Goal: Task Accomplishment & Management: Manage account settings

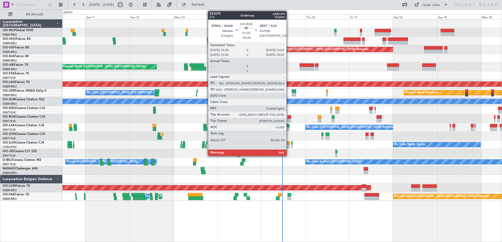
click at [289, 119] on div at bounding box center [289, 121] width 4 height 4
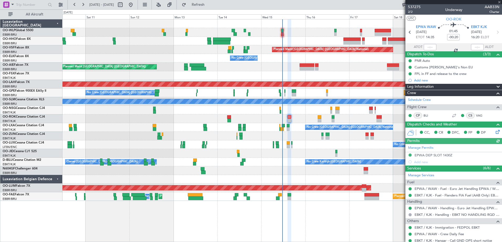
scroll to position [59, 0]
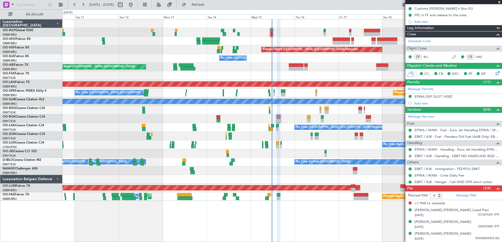
click at [312, 75] on div "Planned Maint Kortrijk-[GEOGRAPHIC_DATA]" at bounding box center [281, 75] width 439 height 9
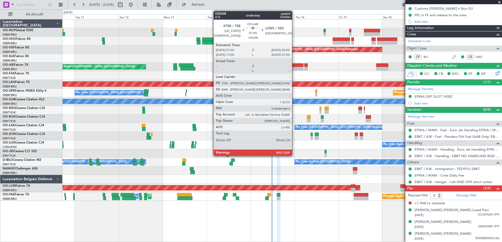
click at [294, 67] on div at bounding box center [296, 69] width 15 height 4
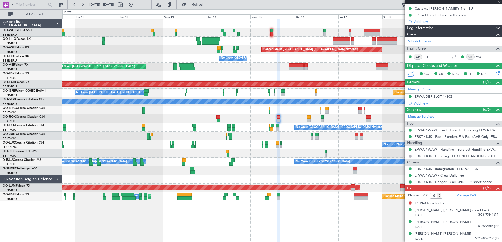
scroll to position [0, 0]
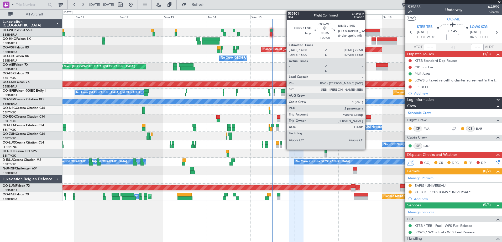
click at [367, 33] on div at bounding box center [372, 34] width 16 height 4
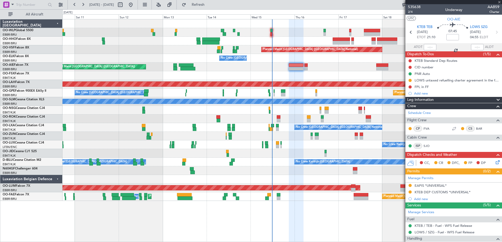
type input "2"
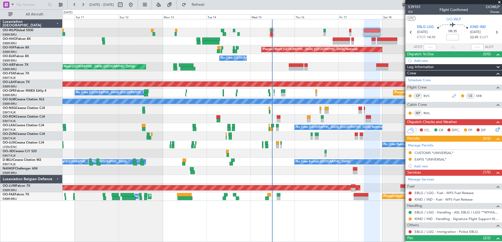
click at [336, 25] on div at bounding box center [281, 23] width 439 height 9
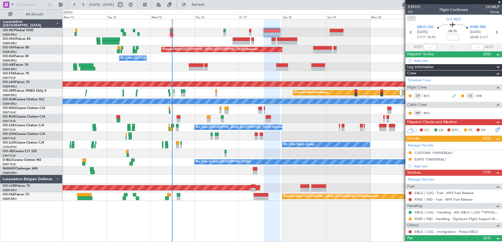
click at [287, 25] on div at bounding box center [281, 23] width 439 height 9
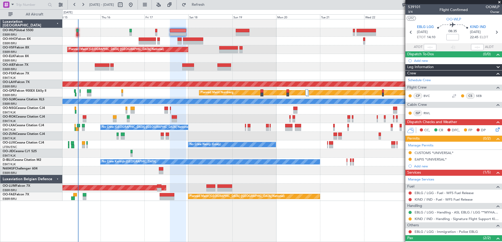
click at [278, 36] on div at bounding box center [281, 32] width 439 height 9
click at [193, 226] on div "Planned Maint Brussels (Brussels National) No Crew Brussels (Brussels National)…" at bounding box center [281, 130] width 439 height 223
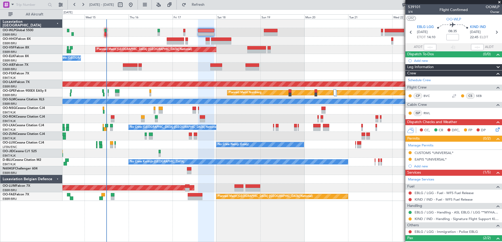
click at [122, 166] on div "No Crew Kortrijk-Wevelgem No Crew Owner Kortrijk-Wevelgem" at bounding box center [281, 162] width 439 height 9
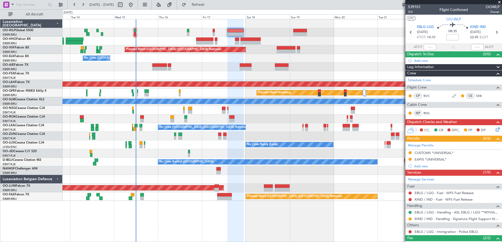
click at [246, 152] on div "Planned Maint Brussels (Brussels National) No Crew Brussels (Brussels National)…" at bounding box center [281, 110] width 439 height 182
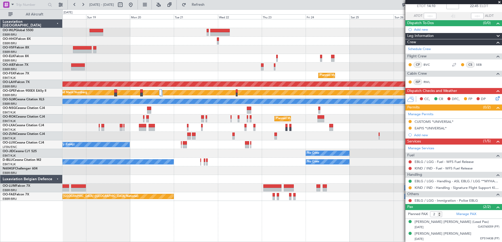
click at [107, 154] on div "Planned Maint Brussels (Brussels National) Planned Maint Kortrijk-Wevelgem Plan…" at bounding box center [281, 110] width 439 height 182
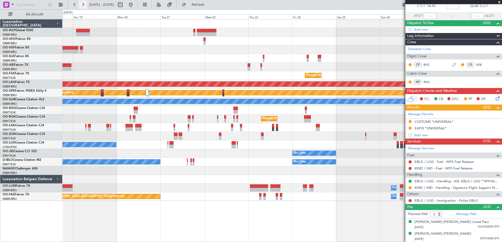
click at [83, 4] on button at bounding box center [83, 5] width 8 height 8
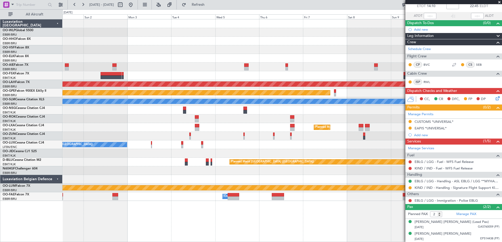
click at [397, 176] on div at bounding box center [281, 179] width 439 height 9
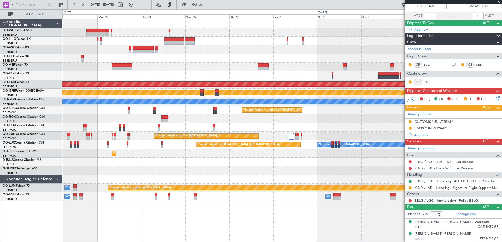
click at [455, 220] on fb-app "01 Nov 2025 - 11 Nov 2025 Refresh Quick Links All Aircraft Planned Maint Kortri…" at bounding box center [251, 123] width 502 height 238
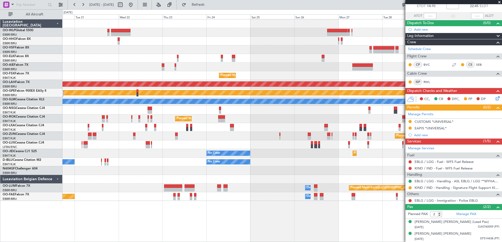
click at [411, 218] on fb-app "24 Oct 2025 - 03 Nov 2025 Refresh Quick Links All Aircraft Planned Maint Kortri…" at bounding box center [251, 123] width 502 height 238
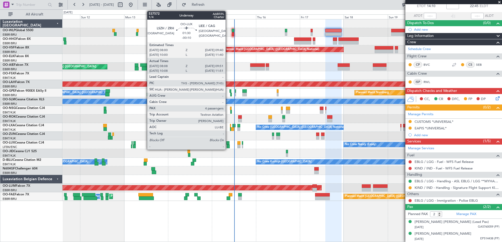
click at [228, 146] on div at bounding box center [227, 147] width 3 height 4
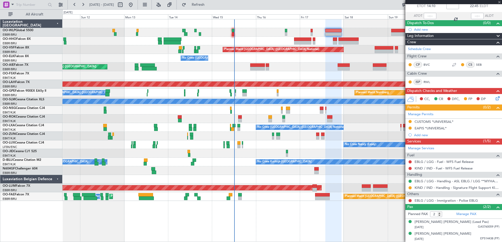
type input "-00:10"
type input "08:13"
type input "09:46"
type input "4"
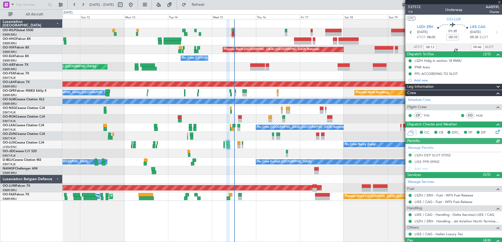
scroll to position [57, 0]
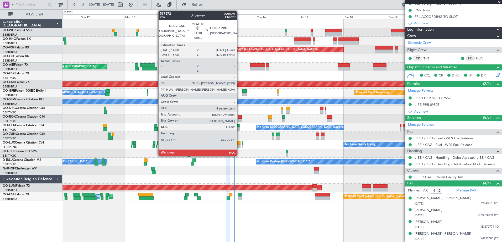
click at [239, 147] on div at bounding box center [238, 147] width 3 height 4
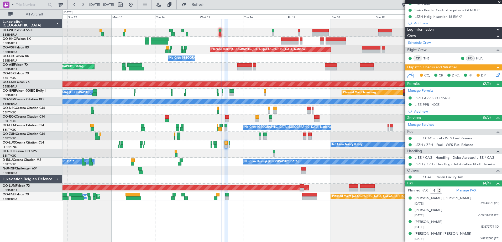
click at [232, 162] on div "Planned Maint Geneva (Cointrin) Planned Maint Brussels (Brussels National) No C…" at bounding box center [281, 110] width 439 height 182
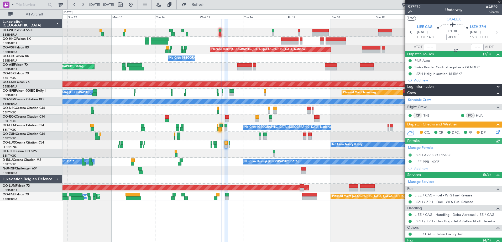
click at [411, 11] on span "2/4" at bounding box center [414, 12] width 13 height 4
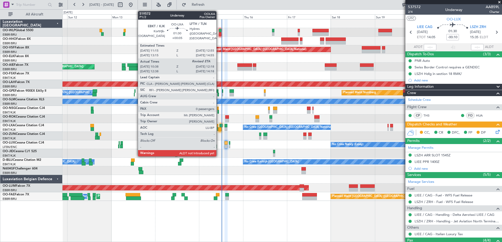
click at [218, 130] on div at bounding box center [219, 129] width 3 height 4
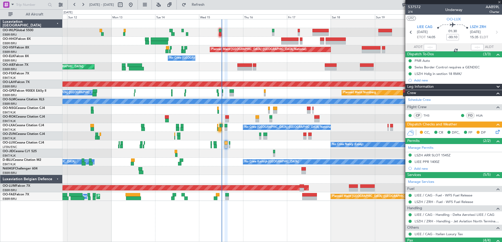
type input "+00:05"
type input "10:43"
type input "0"
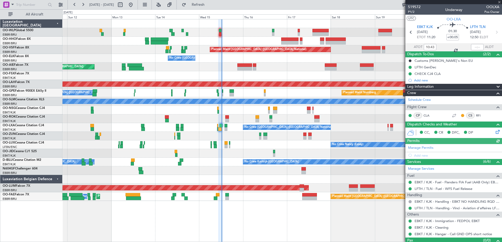
click at [473, 46] on div at bounding box center [477, 47] width 13 height 6
click at [473, 46] on input "text" at bounding box center [477, 47] width 13 height 6
type input "12:10"
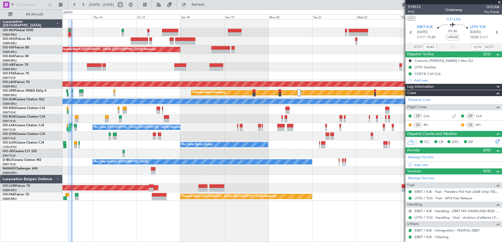
click at [139, 70] on div at bounding box center [281, 67] width 439 height 9
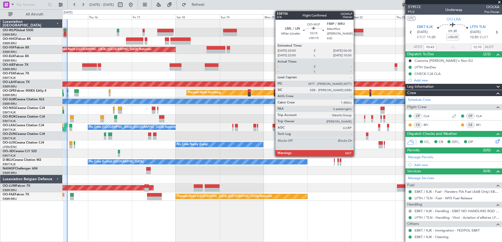
click at [356, 30] on div at bounding box center [353, 31] width 19 height 4
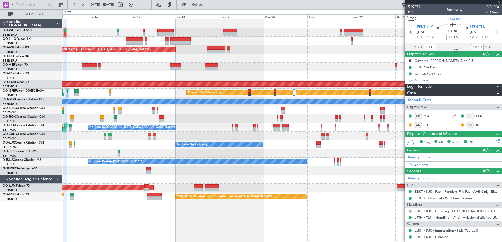
type input "+00:15"
type input "6"
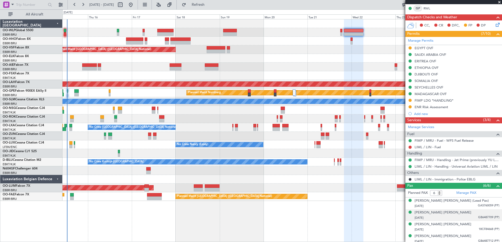
scroll to position [131, 0]
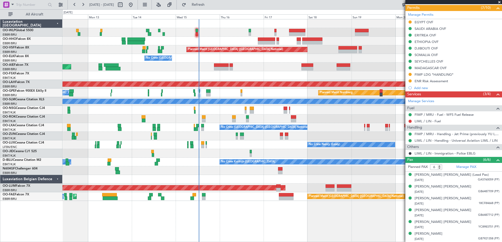
click at [228, 96] on div "Planned Maint Brussels (Brussels National) No Crew Brussels (Brussels National)…" at bounding box center [281, 110] width 439 height 182
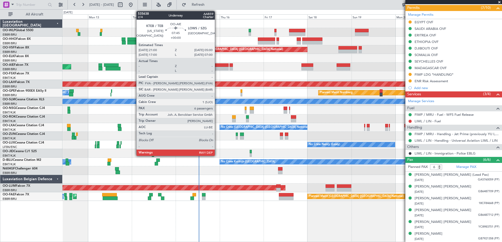
click at [218, 66] on div at bounding box center [221, 65] width 15 height 4
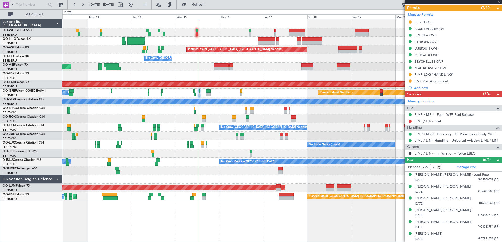
scroll to position [0, 0]
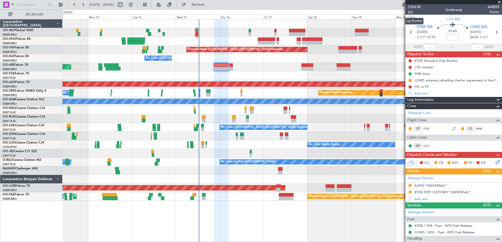
click at [410, 12] on span "2/4" at bounding box center [414, 12] width 13 height 4
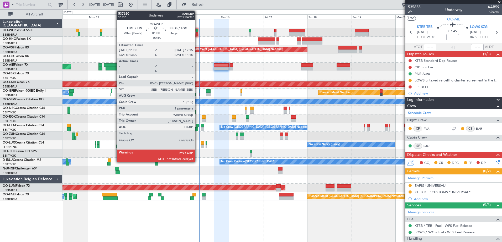
click at [197, 33] on div at bounding box center [196, 34] width 2 height 4
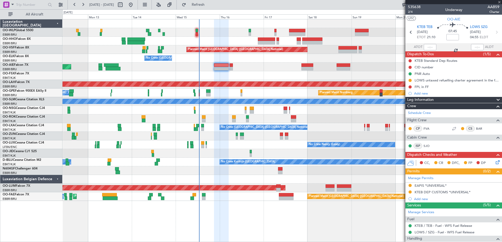
type input "+00:10"
type input "1"
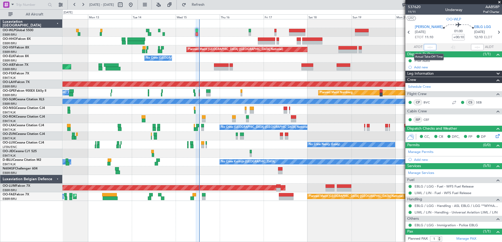
click at [424, 47] on input "text" at bounding box center [429, 47] width 13 height 6
type input "12:47"
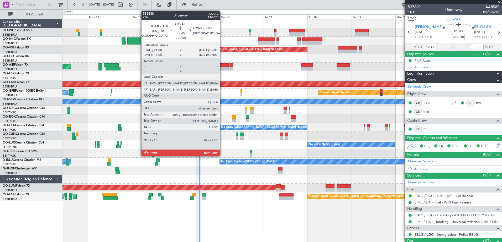
click at [222, 67] on div at bounding box center [221, 69] width 15 height 4
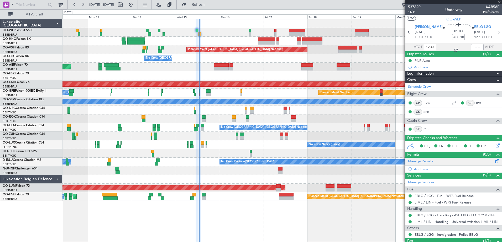
type input "6"
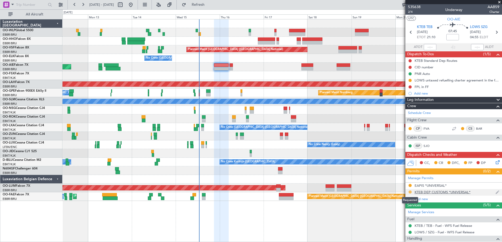
click at [409, 192] on button at bounding box center [409, 192] width 3 height 3
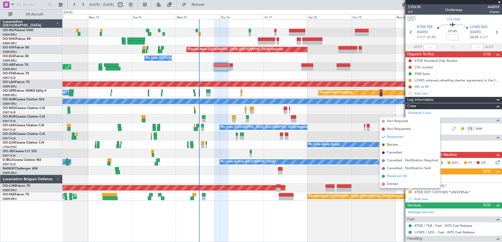
click at [394, 177] on span "Received OK" at bounding box center [397, 176] width 20 height 5
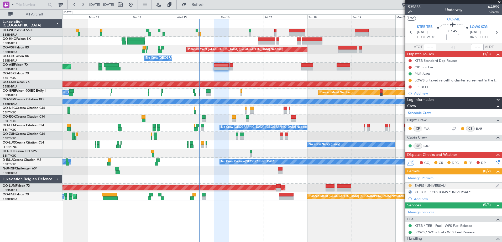
click at [411, 186] on button at bounding box center [409, 185] width 3 height 3
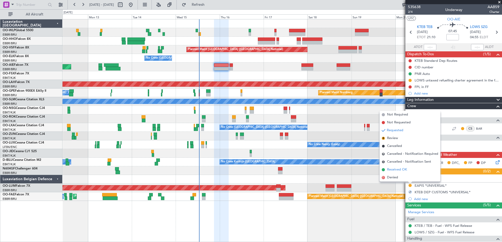
click at [399, 168] on span "Received OK" at bounding box center [397, 169] width 20 height 5
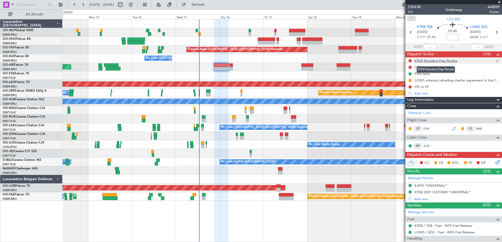
click at [429, 62] on div "KTEB Standard Dep Routes" at bounding box center [435, 60] width 43 height 4
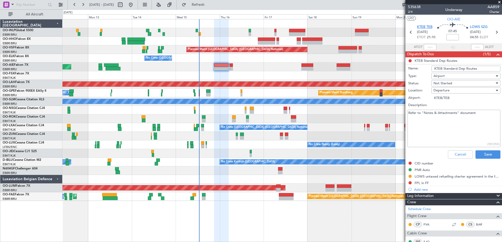
click at [427, 28] on span "KTEB TEB" at bounding box center [424, 27] width 15 height 5
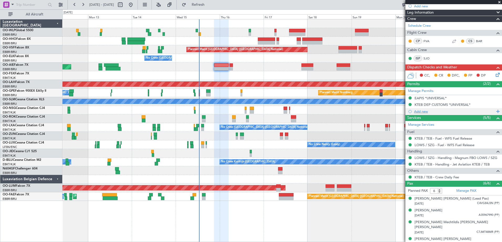
scroll to position [105, 0]
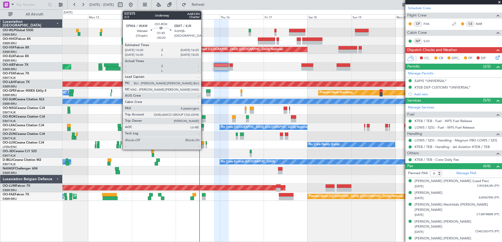
click at [203, 117] on div at bounding box center [204, 117] width 4 height 4
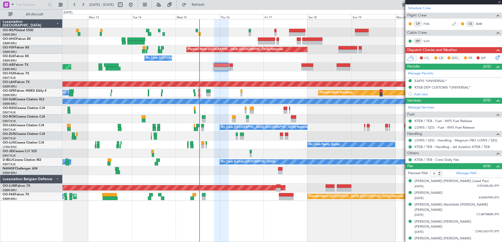
type input "-00:20"
type input "4"
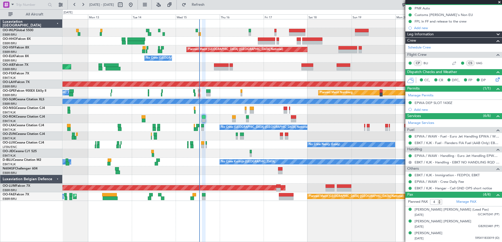
scroll to position [64, 0]
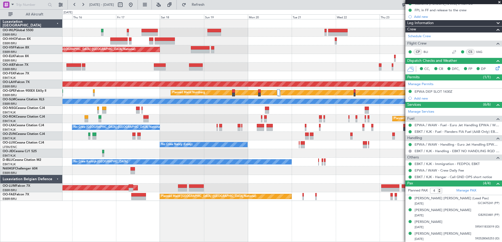
click at [119, 69] on div at bounding box center [281, 67] width 439 height 9
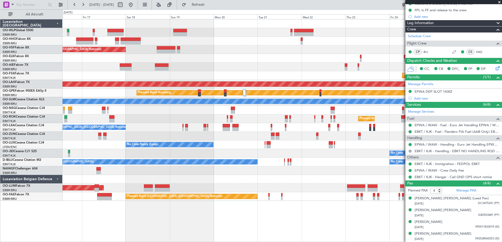
click at [280, 68] on div at bounding box center [281, 67] width 439 height 9
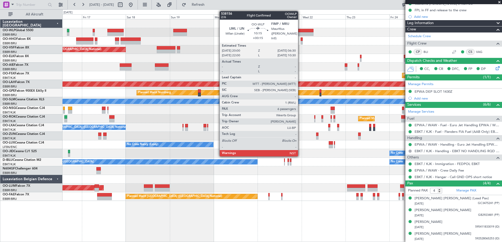
click at [300, 32] on div at bounding box center [303, 34] width 19 height 4
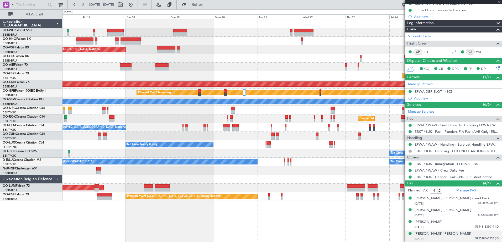
type input "+00:15"
type input "6"
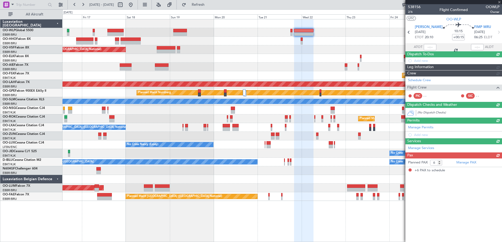
scroll to position [0, 0]
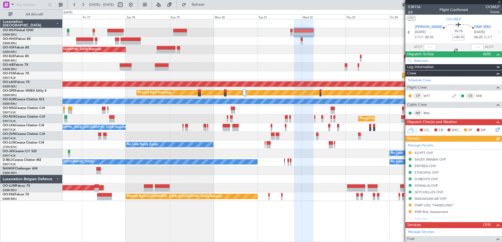
click at [410, 14] on span "2/6" at bounding box center [414, 12] width 13 height 4
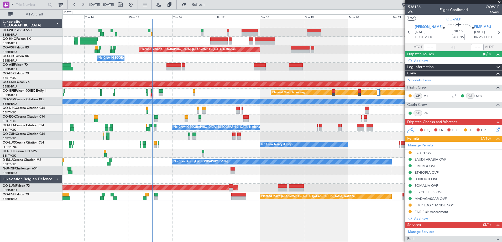
click at [295, 137] on div "Planned Maint Brussels (Brussels National) No Crew Brussels (Brussels National)…" at bounding box center [281, 110] width 439 height 182
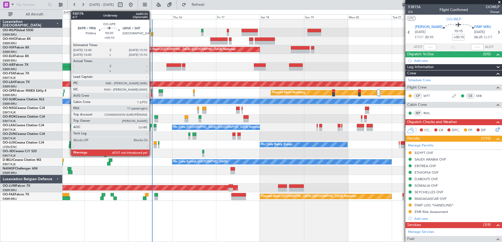
click at [152, 95] on div at bounding box center [151, 95] width 1 height 4
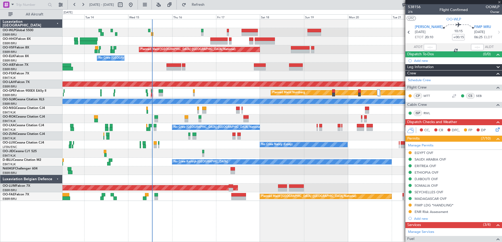
type input "+00:10"
type input "11"
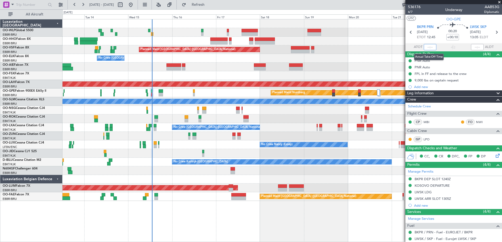
click at [424, 48] on input "text" at bounding box center [429, 47] width 13 height 6
type input "13:04"
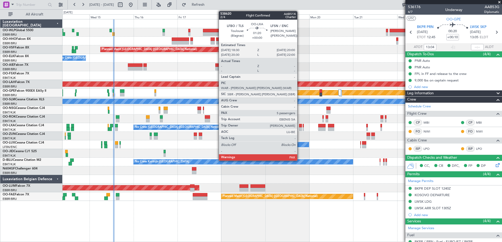
click at [299, 128] on div at bounding box center [300, 129] width 3 height 4
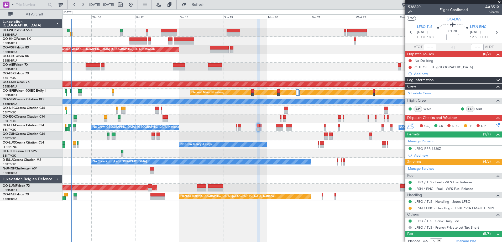
click at [280, 142] on div "Planned Maint Brussels (Brussels National) No Crew Brussels (Brussels National)…" at bounding box center [281, 110] width 439 height 182
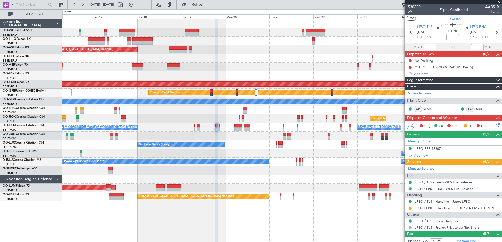
click at [326, 168] on div at bounding box center [281, 171] width 439 height 9
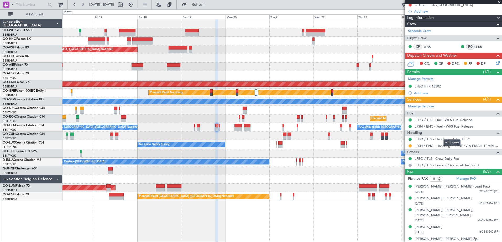
scroll to position [10, 0]
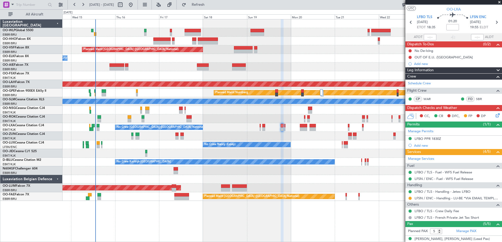
click at [168, 147] on div "No Crew Nancy (Essey)" at bounding box center [281, 145] width 439 height 9
click at [348, 212] on div "Planned Maint Brussels (Brussels National) No Crew Brussels (Brussels National)…" at bounding box center [281, 130] width 439 height 223
click at [208, 5] on span "Refresh" at bounding box center [198, 5] width 22 height 4
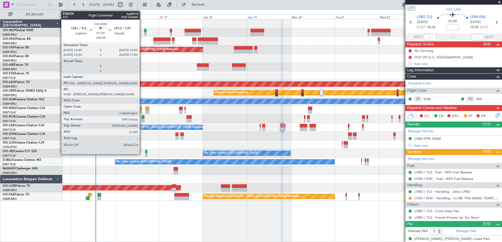
click at [142, 121] on div at bounding box center [142, 121] width 3 height 4
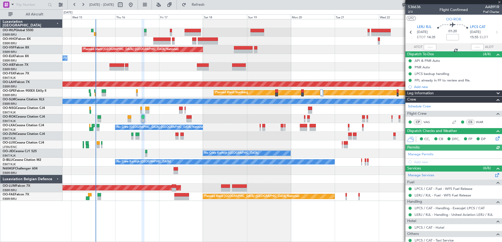
scroll to position [28, 0]
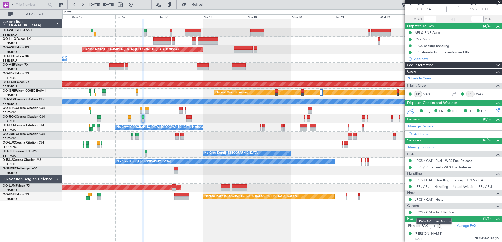
click at [445, 213] on link "LPCS / CAT - Taxi Service" at bounding box center [433, 212] width 39 height 4
click at [211, 7] on button "Refresh" at bounding box center [194, 5] width 31 height 8
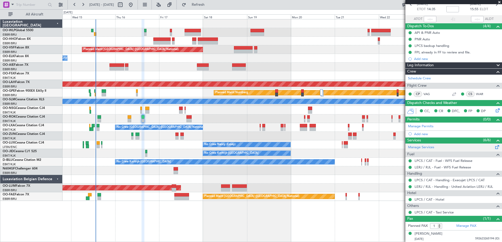
scroll to position [0, 0]
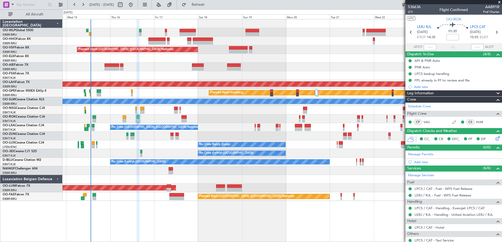
click at [164, 149] on div "Planned Maint Brussels (Brussels National) No Crew Brussels (Brussels National)…" at bounding box center [281, 110] width 439 height 182
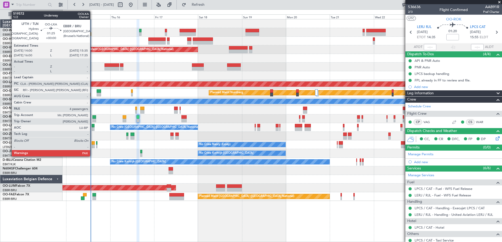
click at [92, 128] on div at bounding box center [93, 129] width 3 height 4
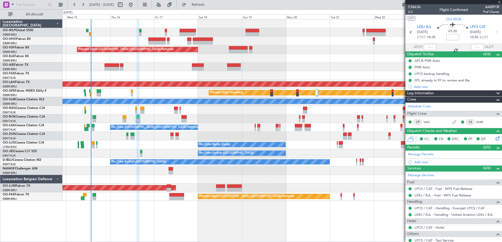
type input "4"
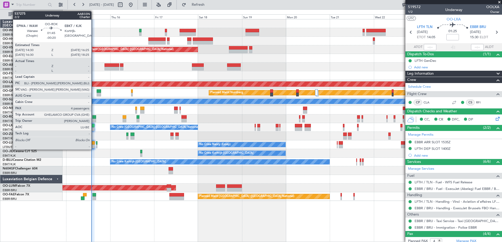
click at [94, 119] on div at bounding box center [94, 121] width 4 height 4
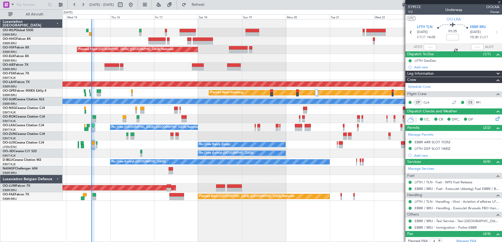
type input "-00:20"
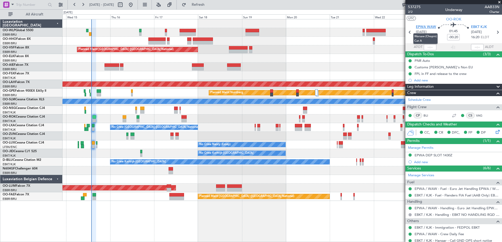
click at [425, 26] on span "EPWA WAW" at bounding box center [425, 27] width 20 height 5
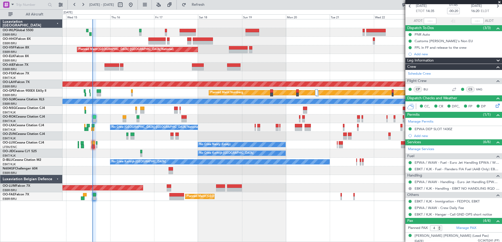
click at [125, 24] on div at bounding box center [281, 23] width 439 height 9
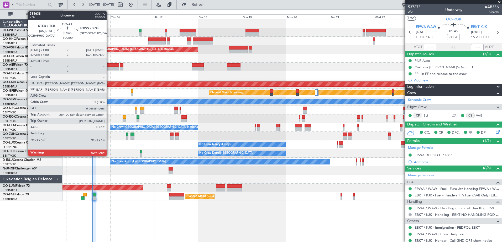
click at [110, 64] on div at bounding box center [111, 65] width 15 height 4
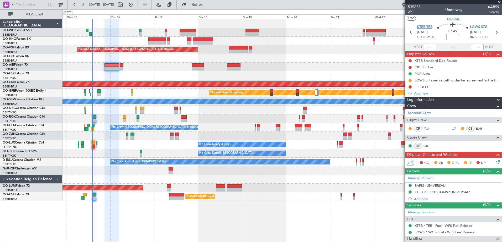
click at [426, 25] on span "KTEB TEB" at bounding box center [424, 27] width 15 height 5
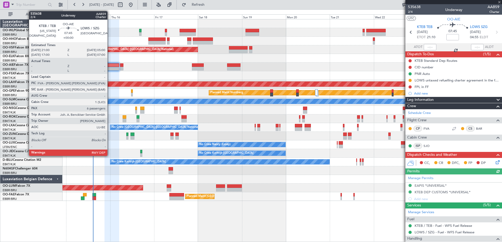
click at [110, 67] on div at bounding box center [111, 69] width 15 height 4
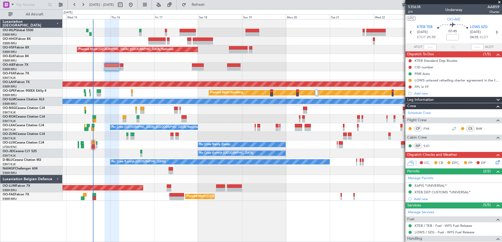
click at [494, 162] on icon at bounding box center [496, 161] width 4 height 4
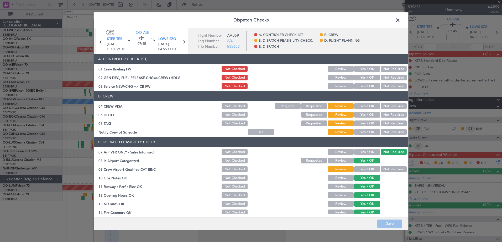
scroll to position [104, 0]
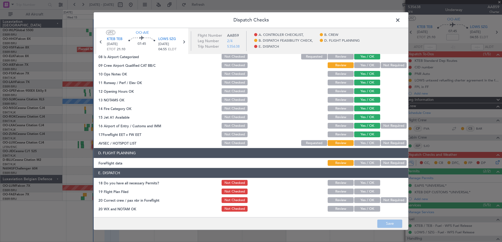
click at [368, 186] on button "Yes / OK" at bounding box center [367, 183] width 26 height 6
click at [368, 190] on button "Yes / OK" at bounding box center [367, 192] width 26 height 6
click at [368, 199] on button "Yes / OK" at bounding box center [367, 201] width 26 height 6
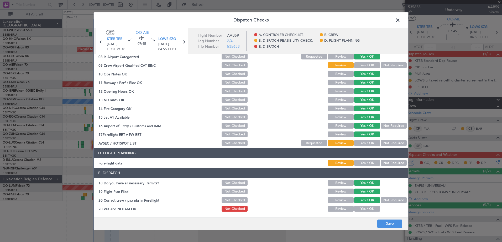
click at [366, 208] on button "Yes / OK" at bounding box center [367, 209] width 26 height 6
drag, startPoint x: 366, startPoint y: 164, endPoint x: 366, endPoint y: 158, distance: 5.8
click at [366, 163] on button "Yes / OK" at bounding box center [367, 164] width 26 height 6
click at [384, 145] on button "Not Required" at bounding box center [393, 144] width 26 height 6
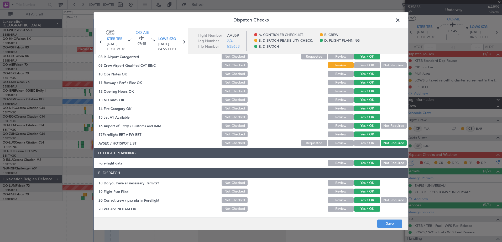
click at [381, 65] on button "Not Required" at bounding box center [393, 66] width 26 height 6
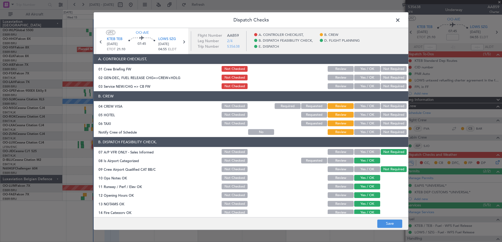
click at [366, 134] on button "Yes / OK" at bounding box center [367, 133] width 26 height 6
click at [383, 122] on button "Not Required" at bounding box center [393, 124] width 26 height 6
click at [391, 114] on button "Not Required" at bounding box center [393, 115] width 26 height 6
click at [389, 130] on button "Not Required" at bounding box center [393, 133] width 26 height 6
click at [388, 104] on button "Not Required" at bounding box center [393, 107] width 26 height 6
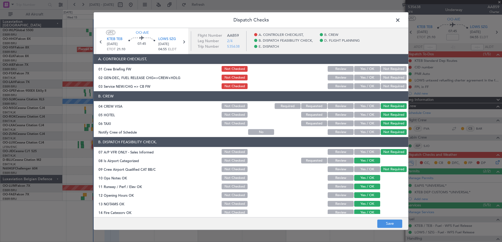
click at [357, 86] on button "Yes / OK" at bounding box center [367, 87] width 26 height 6
click at [385, 225] on button "Save" at bounding box center [389, 224] width 25 height 8
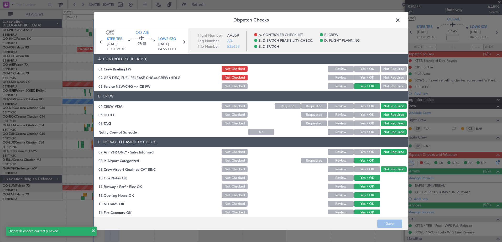
click at [400, 21] on span at bounding box center [400, 21] width 0 height 10
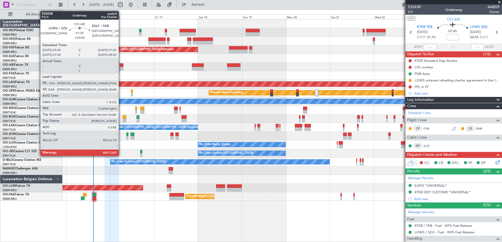
click at [121, 68] on div at bounding box center [121, 69] width 3 height 4
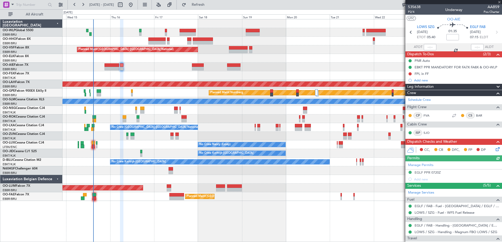
click at [433, 173] on div "EGLF PPR 0720Z" at bounding box center [427, 172] width 26 height 4
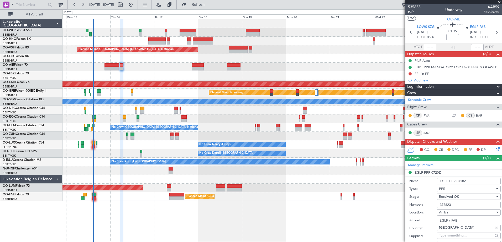
drag, startPoint x: 456, startPoint y: 206, endPoint x: 433, endPoint y: 206, distance: 23.6
click at [433, 206] on div "Number: 378823" at bounding box center [454, 205] width 91 height 8
click at [494, 148] on icon at bounding box center [496, 148] width 4 height 4
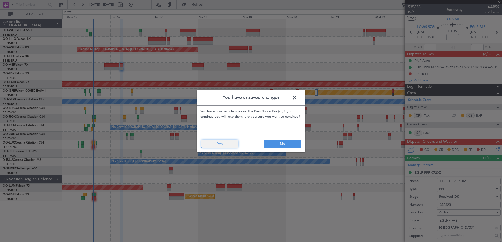
click at [227, 144] on button "Yes" at bounding box center [219, 144] width 37 height 8
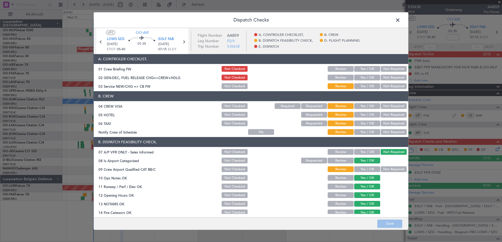
click at [366, 132] on button "Yes / OK" at bounding box center [367, 133] width 26 height 6
click at [391, 130] on button "Not Required" at bounding box center [393, 133] width 26 height 6
click at [392, 122] on button "Not Required" at bounding box center [393, 124] width 26 height 6
click at [392, 115] on button "Not Required" at bounding box center [393, 115] width 26 height 6
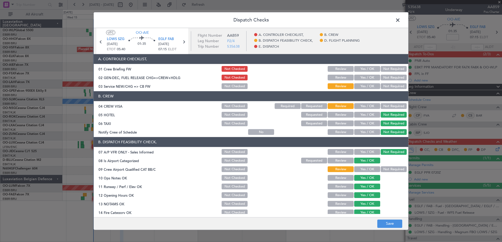
click at [392, 108] on button "Not Required" at bounding box center [393, 107] width 26 height 6
click at [369, 86] on button "Yes / OK" at bounding box center [367, 87] width 26 height 6
click at [387, 170] on button "Not Required" at bounding box center [393, 170] width 26 height 6
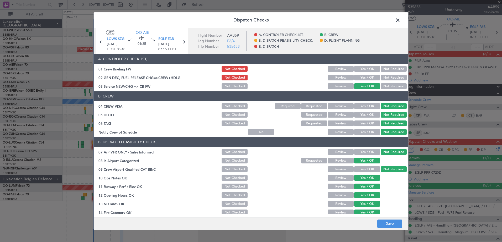
scroll to position [104, 0]
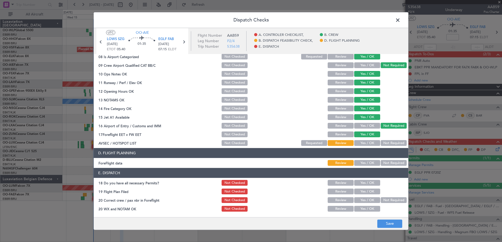
click at [382, 141] on button "Not Required" at bounding box center [393, 144] width 26 height 6
click at [366, 164] on button "Yes / OK" at bounding box center [367, 164] width 26 height 6
click at [367, 182] on button "Yes / OK" at bounding box center [367, 183] width 26 height 6
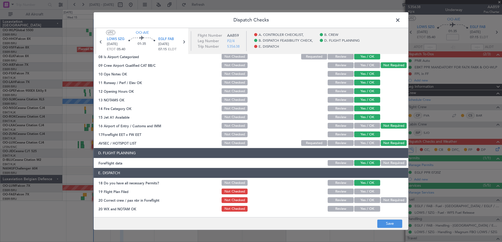
click at [368, 191] on button "Yes / OK" at bounding box center [367, 192] width 26 height 6
drag, startPoint x: 369, startPoint y: 198, endPoint x: 369, endPoint y: 204, distance: 5.5
click at [369, 199] on button "Yes / OK" at bounding box center [367, 201] width 26 height 6
click at [370, 211] on button "Yes / OK" at bounding box center [367, 209] width 26 height 6
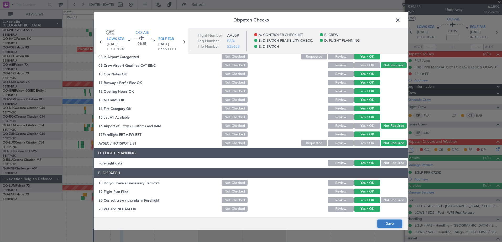
click at [382, 224] on button "Save" at bounding box center [389, 224] width 25 height 8
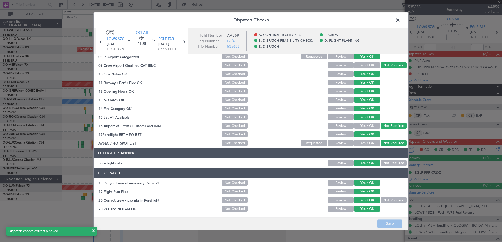
scroll to position [0, 0]
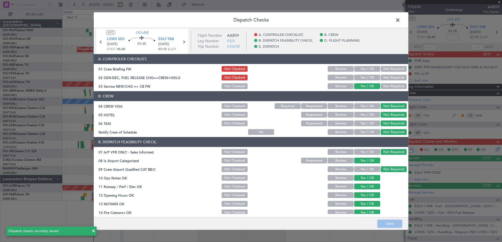
click at [400, 20] on span at bounding box center [400, 21] width 0 height 10
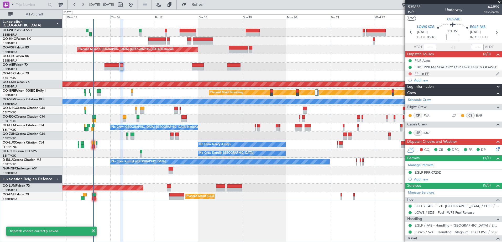
click at [410, 74] on button at bounding box center [409, 73] width 3 height 3
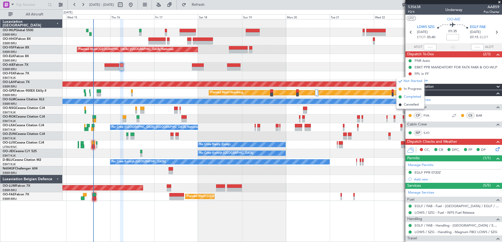
click at [409, 95] on span "Completed" at bounding box center [411, 96] width 17 height 5
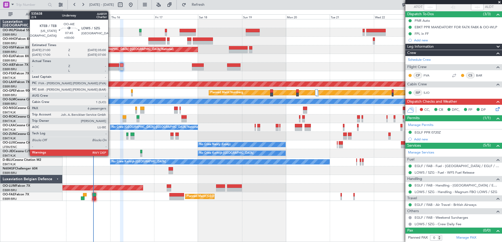
click at [111, 68] on div at bounding box center [111, 69] width 15 height 4
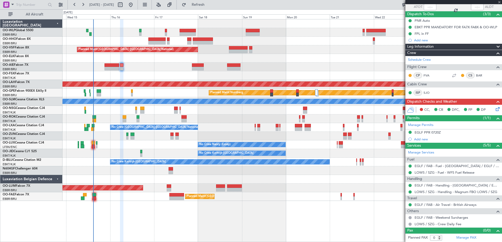
type input "6"
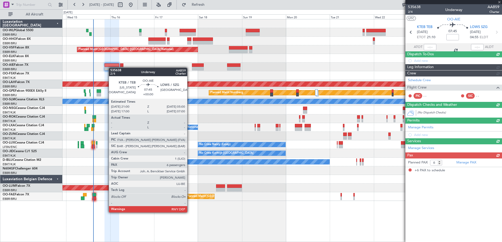
scroll to position [0, 0]
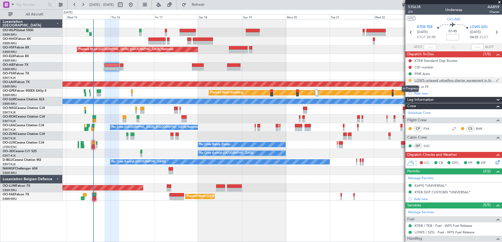
click at [410, 80] on button at bounding box center [409, 80] width 3 height 3
click at [412, 103] on span "Completed" at bounding box center [411, 103] width 17 height 5
click at [410, 11] on span "2/4" at bounding box center [414, 12] width 13 height 4
click at [494, 162] on icon at bounding box center [496, 161] width 4 height 4
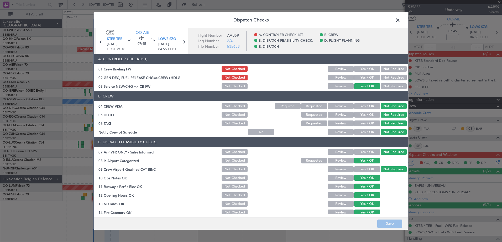
click at [400, 19] on span at bounding box center [400, 21] width 0 height 10
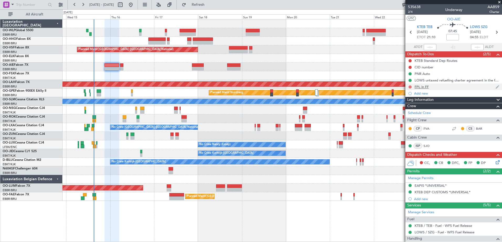
click at [409, 86] on button at bounding box center [409, 87] width 3 height 3
click at [410, 111] on span "Completed" at bounding box center [411, 110] width 17 height 5
click at [494, 162] on icon at bounding box center [496, 161] width 4 height 4
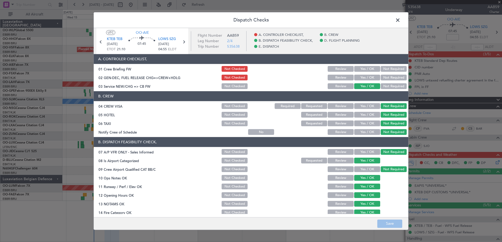
click at [365, 77] on button "Yes / OK" at bounding box center [367, 78] width 26 height 6
click at [365, 71] on button "Yes / OK" at bounding box center [367, 69] width 26 height 6
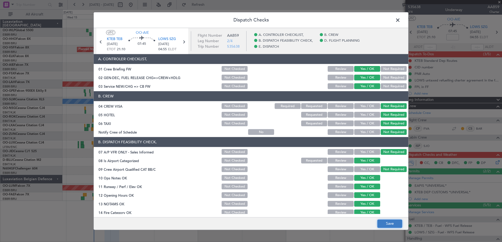
click at [393, 226] on button "Save" at bounding box center [389, 224] width 25 height 8
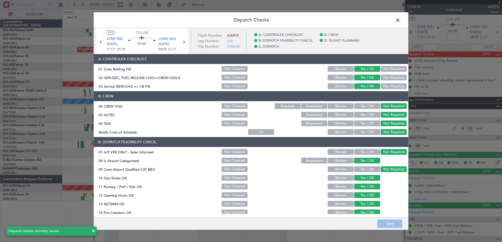
click at [400, 22] on span at bounding box center [400, 21] width 0 height 10
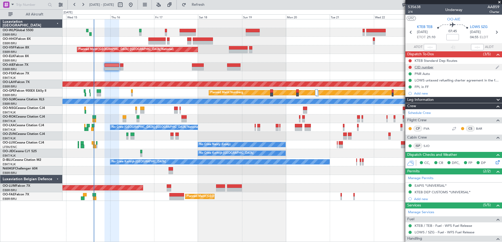
click at [426, 67] on div "CID number" at bounding box center [423, 67] width 19 height 4
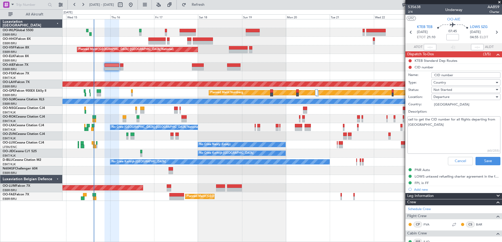
click at [441, 130] on textarea "call to get the CID number for all flights departing from US" at bounding box center [453, 135] width 93 height 38
type textarea "call to get the CID number for all flights departing from US 49A"
click at [468, 90] on div "Not Started" at bounding box center [463, 90] width 61 height 8
click at [462, 116] on span "Completed" at bounding box center [462, 116] width 61 height 8
click at [484, 163] on button "Save" at bounding box center [487, 161] width 25 height 8
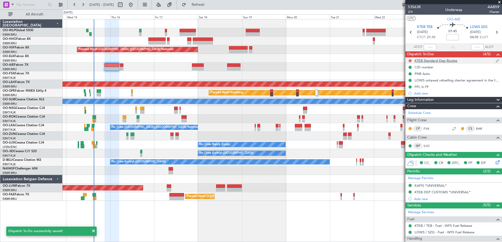
click at [410, 60] on button at bounding box center [409, 60] width 3 height 3
click at [412, 84] on span "Completed" at bounding box center [411, 83] width 17 height 5
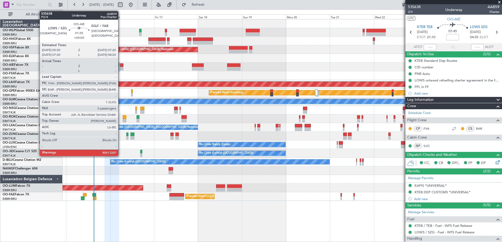
click at [120, 67] on div at bounding box center [121, 69] width 3 height 4
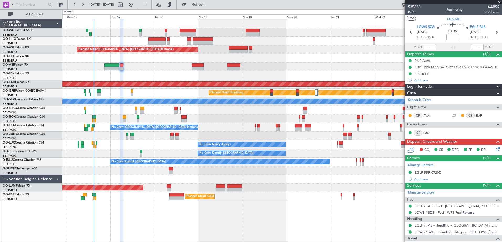
click at [494, 149] on icon at bounding box center [496, 148] width 4 height 4
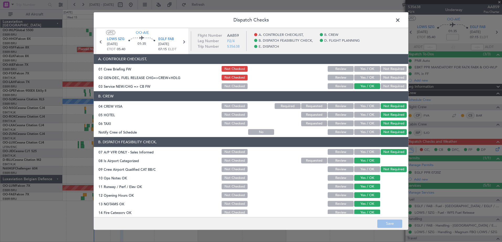
drag, startPoint x: 369, startPoint y: 80, endPoint x: 368, endPoint y: 73, distance: 6.6
click at [369, 79] on button "Yes / OK" at bounding box center [367, 78] width 26 height 6
click at [368, 70] on button "Yes / OK" at bounding box center [367, 69] width 26 height 6
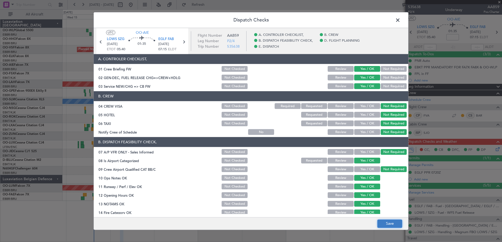
click at [393, 226] on button "Save" at bounding box center [389, 224] width 25 height 8
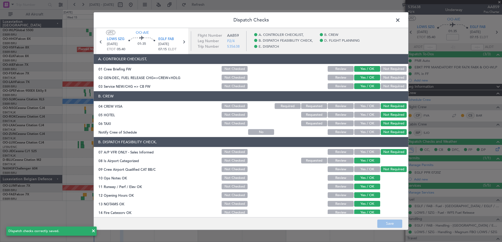
click at [400, 20] on span at bounding box center [400, 21] width 0 height 10
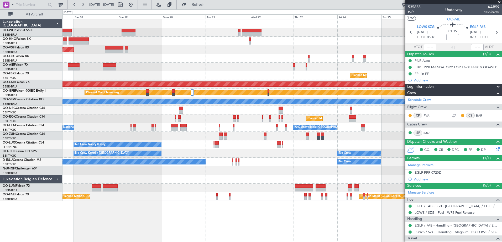
click at [209, 55] on div "Planned Maint Brussels (Brussels National) Planned Maint Kortrijk-Wevelgem Plan…" at bounding box center [281, 110] width 439 height 182
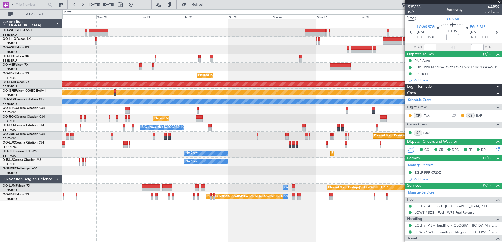
click at [189, 48] on div at bounding box center [281, 49] width 439 height 9
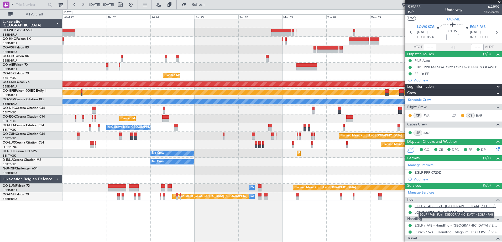
click at [329, 212] on div "Planned Maint Kortrijk-Wevelgem Planned Maint Alton-st Louis (St Louis Regl) Pl…" at bounding box center [281, 130] width 439 height 223
click at [135, 7] on button at bounding box center [130, 5] width 8 height 8
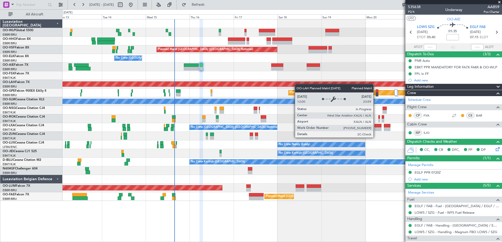
click at [243, 84] on div "Planned Maint Brussels (Brussels National) No Crew Brussels (Brussels National)…" at bounding box center [281, 110] width 439 height 182
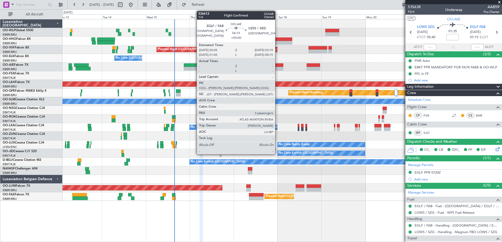
click at [277, 64] on div at bounding box center [277, 65] width 12 height 4
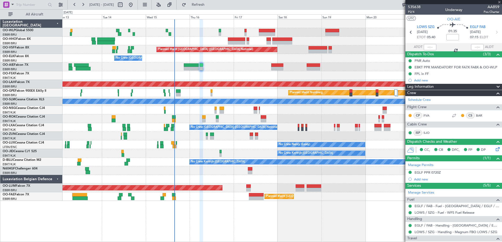
type input "3"
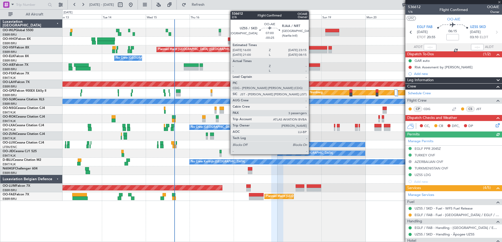
click at [311, 66] on div at bounding box center [312, 65] width 13 height 4
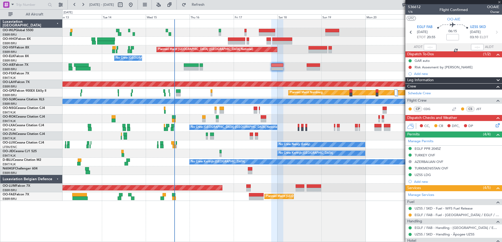
type input "-00:25"
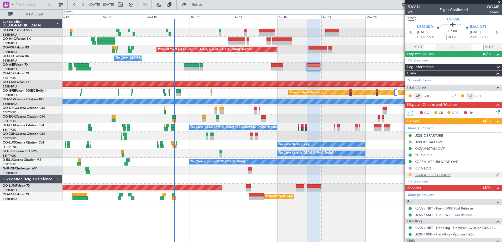
click at [409, 174] on button at bounding box center [409, 174] width 3 height 3
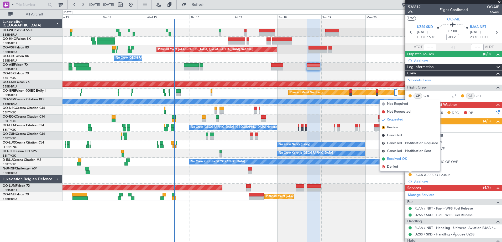
click at [390, 159] on span "Received OK" at bounding box center [397, 159] width 20 height 5
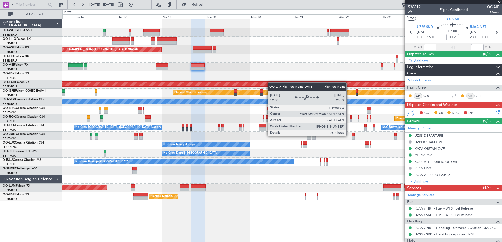
click at [196, 86] on div "Planned Maint Brussels (Brussels National) No Crew Brussels (Brussels National)…" at bounding box center [281, 110] width 439 height 182
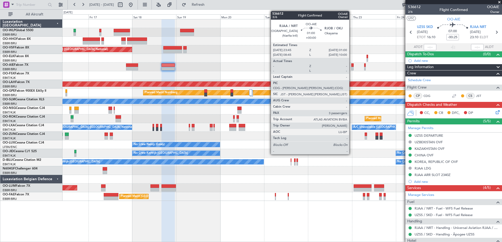
click at [351, 67] on div at bounding box center [352, 65] width 2 height 4
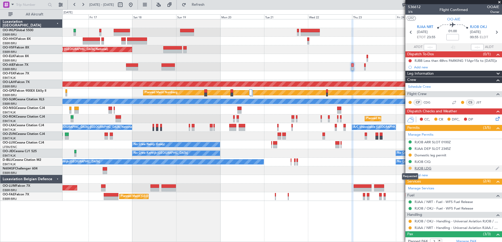
click at [410, 169] on button at bounding box center [409, 168] width 3 height 3
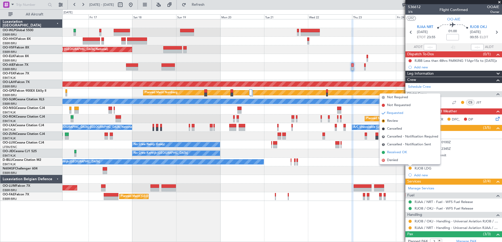
click at [398, 152] on span "Received OK" at bounding box center [397, 152] width 20 height 5
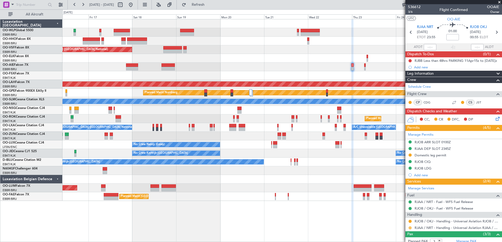
click at [409, 227] on button at bounding box center [409, 228] width 3 height 3
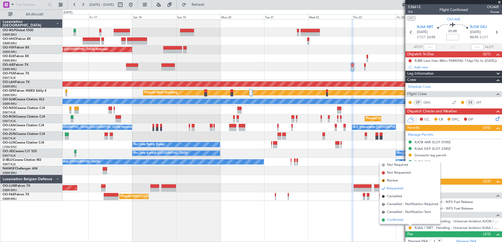
click at [395, 219] on span "Confirmed" at bounding box center [395, 220] width 16 height 5
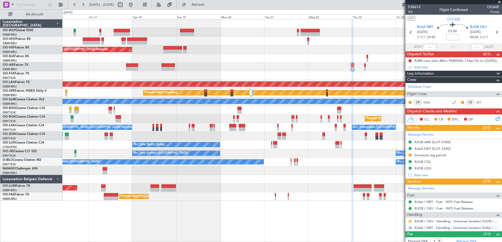
click at [410, 220] on button at bounding box center [409, 221] width 3 height 3
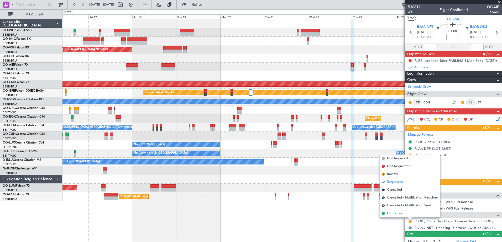
click at [394, 213] on span "Confirmed" at bounding box center [395, 213] width 16 height 5
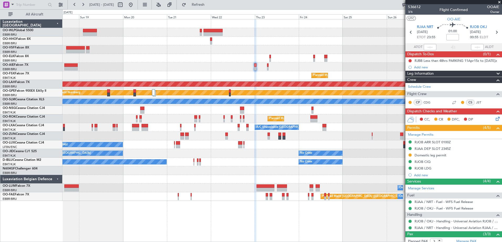
click at [216, 56] on div "Planned Maint Brussels (Brussels National) Planned Maint Kortrijk-Wevelgem Plan…" at bounding box center [281, 110] width 439 height 182
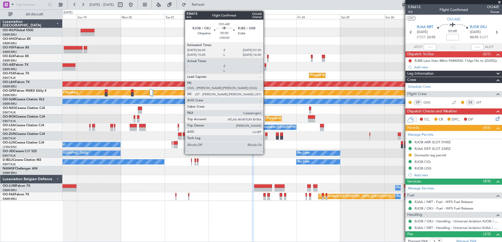
click at [265, 68] on div at bounding box center [265, 69] width 2 height 4
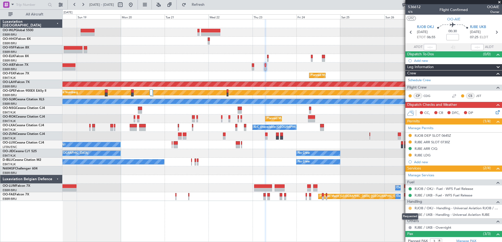
click at [409, 209] on button at bounding box center [409, 208] width 3 height 3
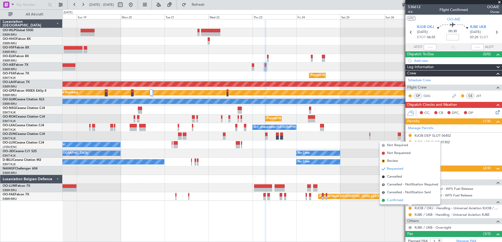
click at [402, 202] on span "Confirmed" at bounding box center [395, 200] width 16 height 5
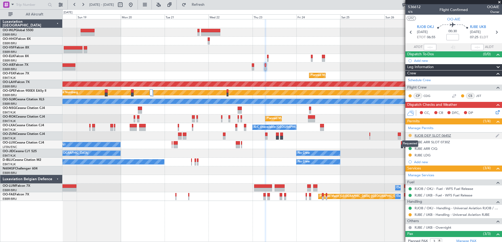
click at [410, 136] on button at bounding box center [409, 135] width 3 height 3
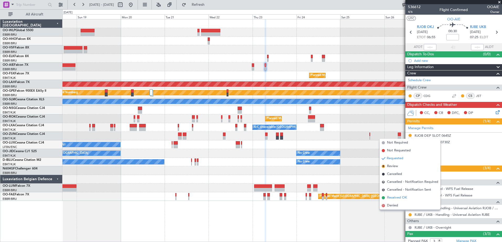
click at [398, 198] on span "Received OK" at bounding box center [397, 197] width 20 height 5
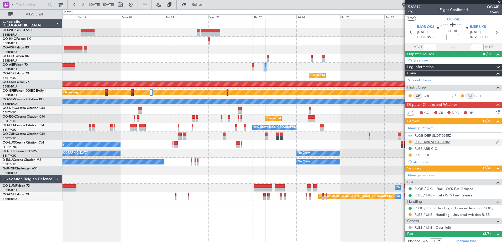
click at [410, 144] on div at bounding box center [410, 142] width 4 height 4
click at [410, 142] on button at bounding box center [409, 142] width 3 height 3
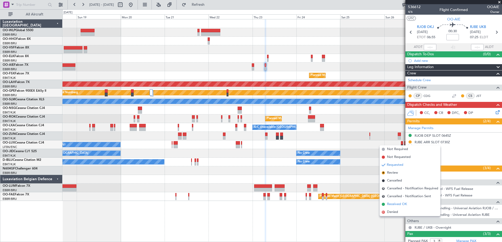
click at [397, 204] on span "Received OK" at bounding box center [397, 204] width 20 height 5
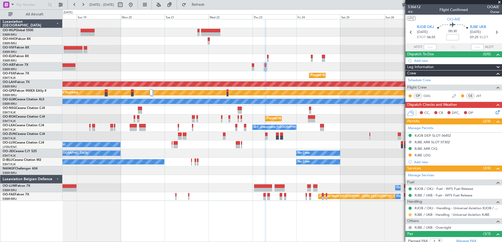
click at [410, 215] on button at bounding box center [409, 215] width 3 height 3
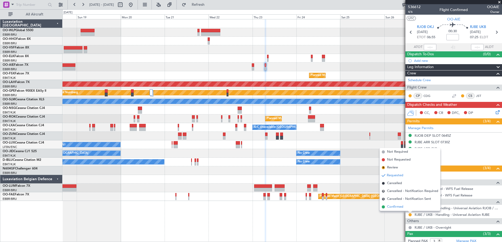
click at [399, 207] on span "Confirmed" at bounding box center [395, 207] width 16 height 5
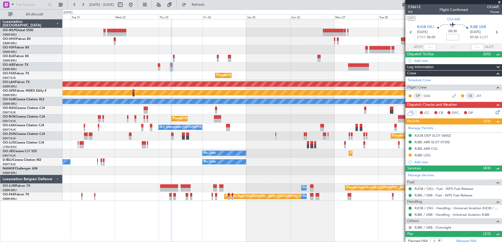
click at [283, 71] on div at bounding box center [281, 67] width 439 height 9
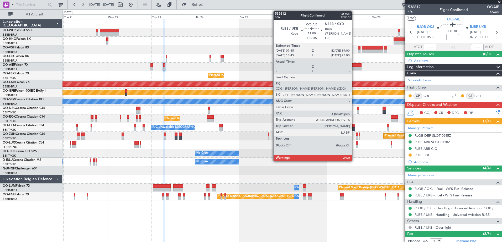
click at [354, 67] on div at bounding box center [350, 65] width 21 height 4
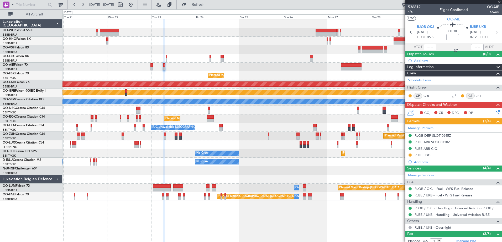
type input "+02:35"
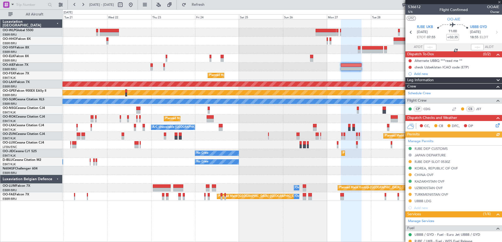
scroll to position [52, 0]
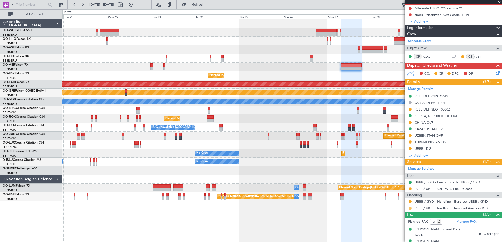
click at [410, 209] on button at bounding box center [409, 208] width 3 height 3
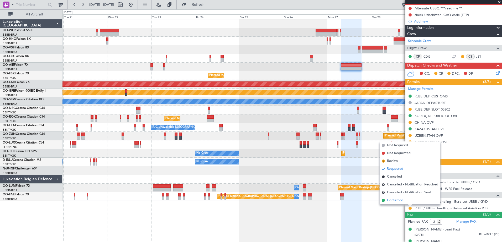
click at [398, 200] on span "Confirmed" at bounding box center [395, 200] width 16 height 5
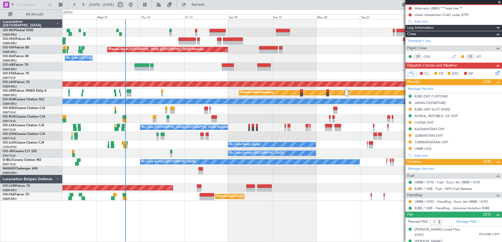
click at [144, 79] on div "Planned Maint Kortrijk-[GEOGRAPHIC_DATA]" at bounding box center [281, 75] width 439 height 9
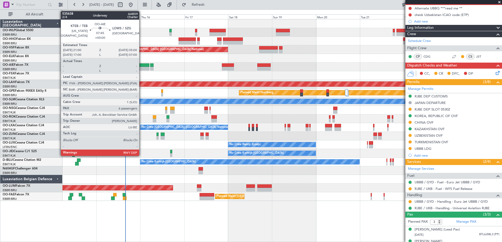
click at [141, 70] on div at bounding box center [141, 69] width 15 height 4
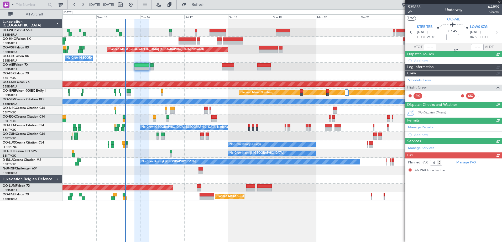
scroll to position [0, 0]
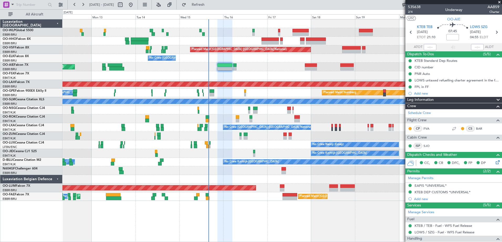
click at [245, 76] on div "Planned Maint Kortrijk-[GEOGRAPHIC_DATA]" at bounding box center [281, 75] width 439 height 9
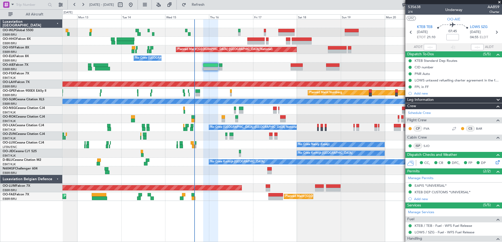
click at [247, 80] on div "Planned Maint Brussels (Brussels National) No Crew Brussels (Brussels National)…" at bounding box center [281, 110] width 439 height 182
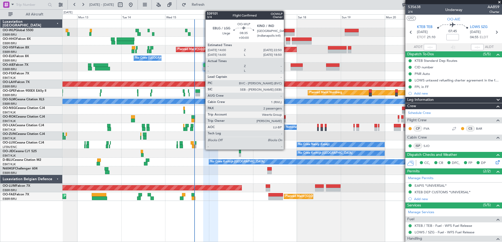
click at [286, 33] on div at bounding box center [286, 34] width 16 height 4
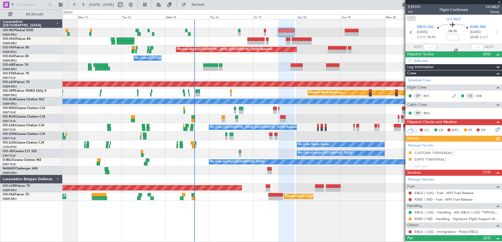
scroll to position [31, 0]
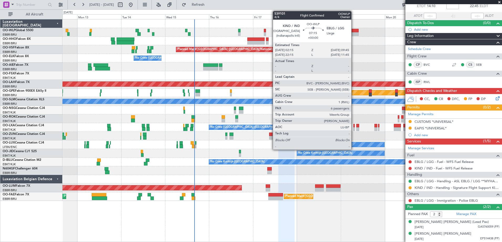
click at [353, 35] on div at bounding box center [351, 34] width 14 height 4
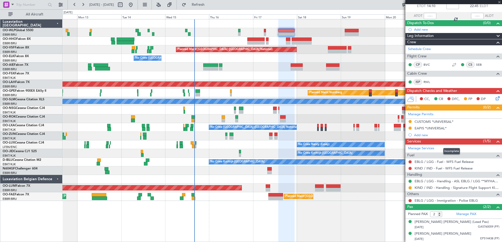
type input "6"
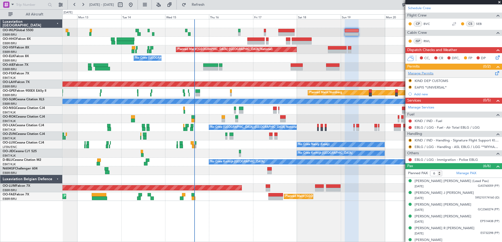
scroll to position [85, 0]
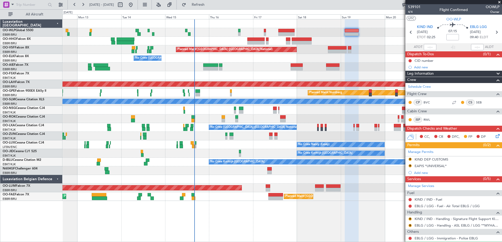
scroll to position [85, 0]
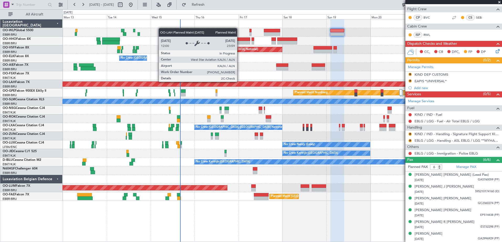
click at [225, 82] on div "Planned Maint [PERSON_NAME]-[GEOGRAPHIC_DATA][PERSON_NAME] ([GEOGRAPHIC_DATA][P…" at bounding box center [282, 84] width 1317 height 5
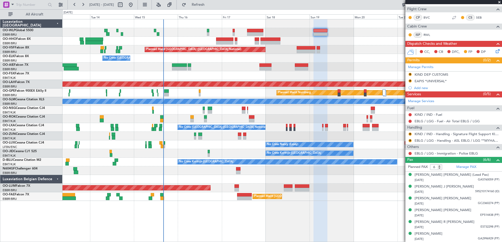
click at [245, 70] on div "Planned Maint [GEOGRAPHIC_DATA] ([GEOGRAPHIC_DATA])" at bounding box center [281, 67] width 439 height 9
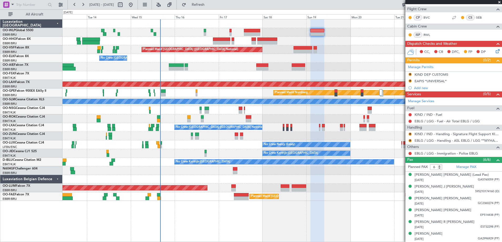
click at [168, 120] on div "Planned Maint Kortrijk-[GEOGRAPHIC_DATA]" at bounding box center [281, 119] width 439 height 9
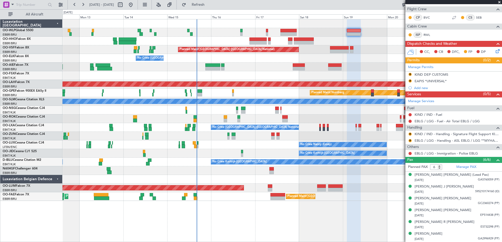
click at [232, 75] on div "Planned Maint Kortrijk-[GEOGRAPHIC_DATA]" at bounding box center [281, 75] width 439 height 9
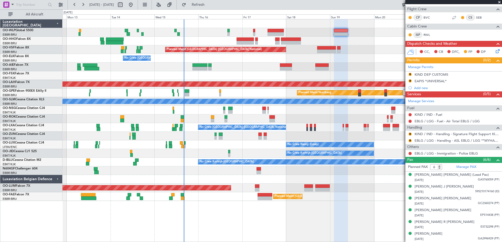
click at [224, 74] on div "Planned Maint Kortrijk-[GEOGRAPHIC_DATA]" at bounding box center [281, 75] width 439 height 9
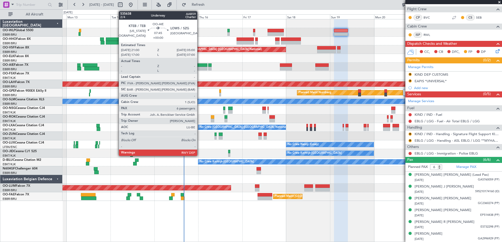
click at [199, 69] on div at bounding box center [199, 69] width 15 height 4
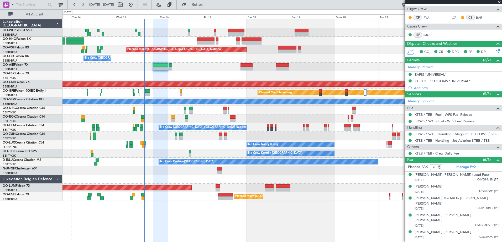
scroll to position [0, 0]
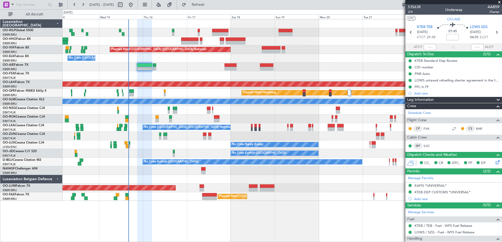
click at [185, 71] on div "Planned Maint Brussels (Brussels National) No Crew Brussels (Brussels National)…" at bounding box center [281, 110] width 439 height 182
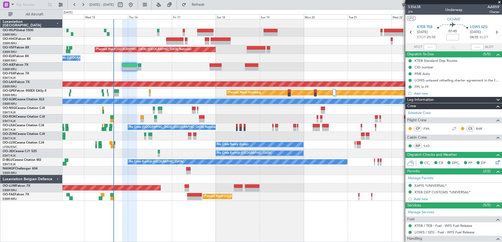
click at [168, 79] on div "Planned Maint Kortrijk-[GEOGRAPHIC_DATA]" at bounding box center [281, 75] width 439 height 9
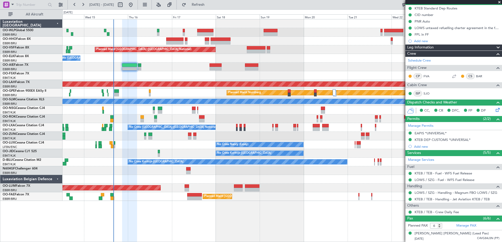
click at [495, 55] on span at bounding box center [497, 54] width 6 height 6
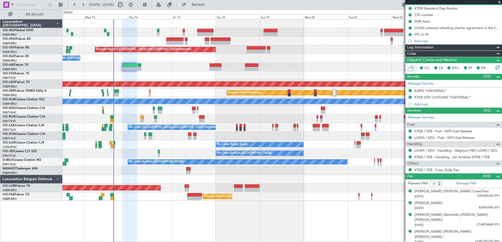
click at [494, 53] on span at bounding box center [497, 54] width 6 height 6
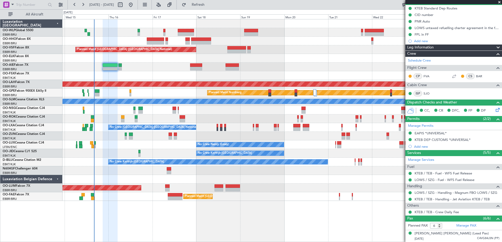
click at [161, 78] on div "Planned Maint Kortrijk-[GEOGRAPHIC_DATA]" at bounding box center [281, 75] width 439 height 9
click at [167, 77] on div "Planned Maint Kortrijk-[GEOGRAPHIC_DATA]" at bounding box center [281, 75] width 439 height 9
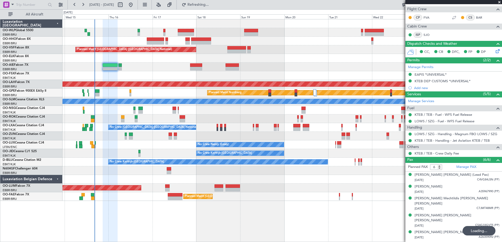
click at [71, 66] on div "Planned Maint [GEOGRAPHIC_DATA] ([GEOGRAPHIC_DATA])" at bounding box center [281, 67] width 439 height 9
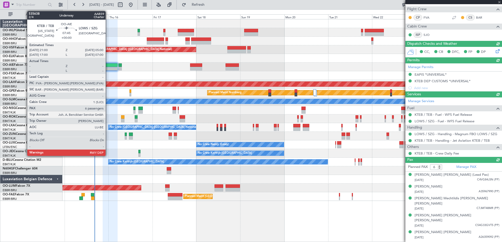
click at [108, 67] on div at bounding box center [110, 65] width 15 height 4
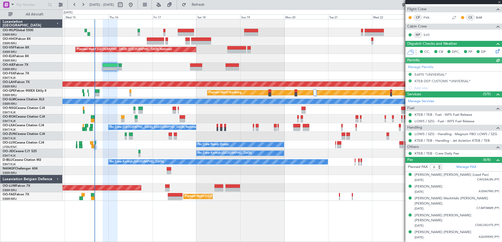
scroll to position [0, 0]
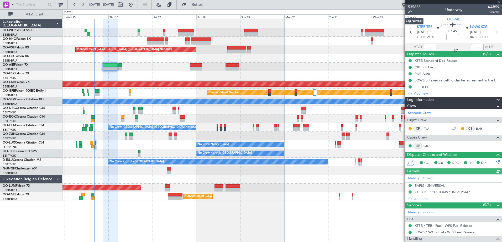
click at [408, 13] on span "2/4" at bounding box center [414, 12] width 13 height 4
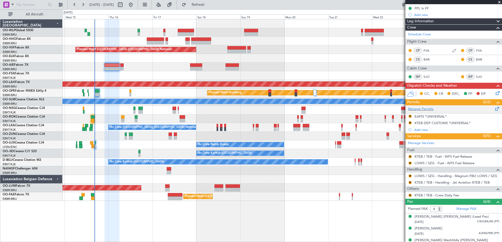
scroll to position [105, 0]
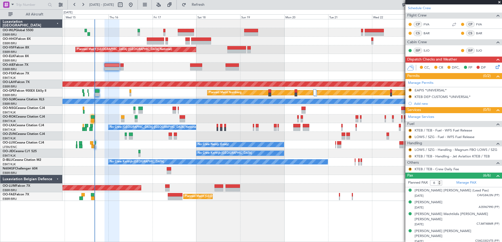
click at [409, 157] on button "R" at bounding box center [409, 156] width 3 height 3
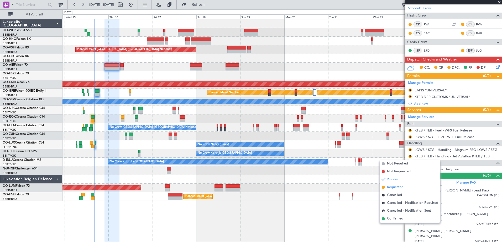
click at [397, 187] on span "Requested" at bounding box center [395, 187] width 17 height 5
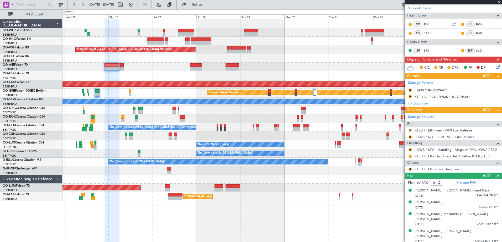
click at [410, 130] on button "R" at bounding box center [409, 130] width 3 height 3
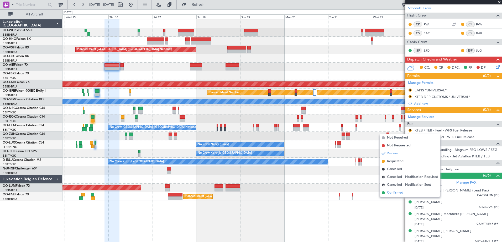
click at [396, 196] on li "Confirmed" at bounding box center [409, 193] width 61 height 8
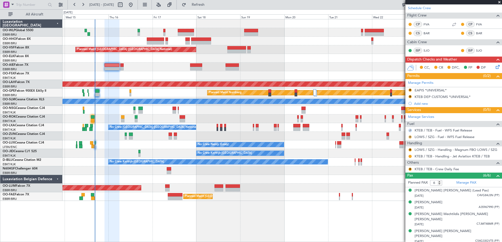
click at [410, 136] on button "R" at bounding box center [409, 137] width 3 height 3
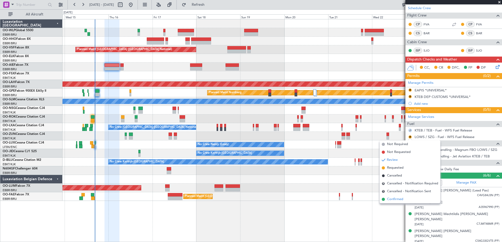
click at [400, 200] on span "Confirmed" at bounding box center [395, 199] width 16 height 5
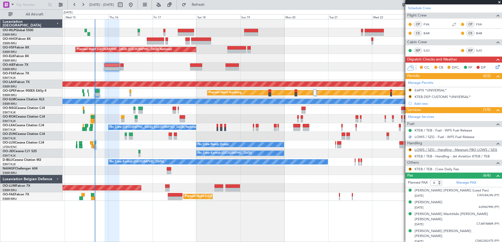
click at [428, 151] on link "LOWS / SZG - Handling - Magnum FBO LOWS / SZG" at bounding box center [455, 150] width 83 height 4
click at [408, 97] on button "R" at bounding box center [409, 96] width 3 height 3
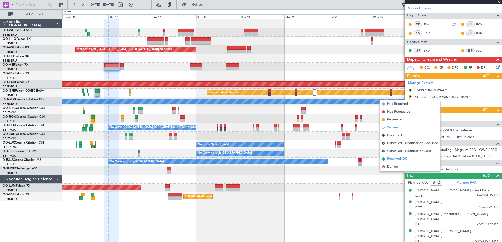
click at [395, 158] on span "Received OK" at bounding box center [397, 159] width 20 height 5
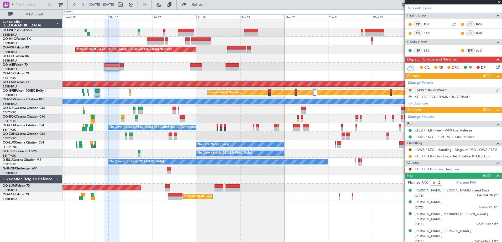
click at [409, 90] on button "R" at bounding box center [409, 90] width 3 height 3
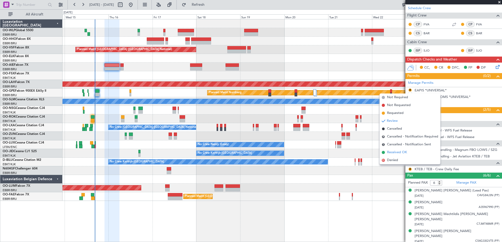
click at [401, 153] on span "Received OK" at bounding box center [397, 152] width 20 height 5
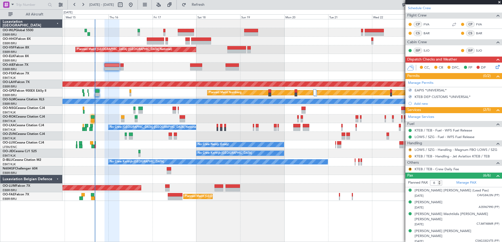
click at [410, 151] on button "R" at bounding box center [409, 149] width 3 height 3
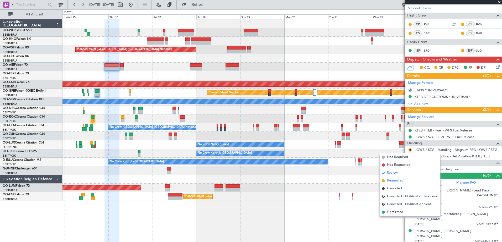
click at [396, 179] on span "Requested" at bounding box center [395, 180] width 17 height 5
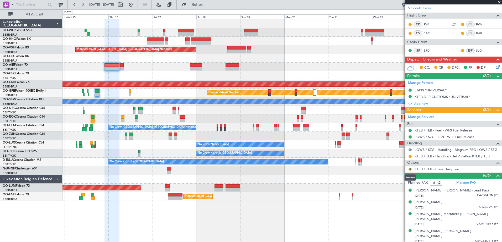
click at [409, 169] on button "R" at bounding box center [409, 169] width 3 height 3
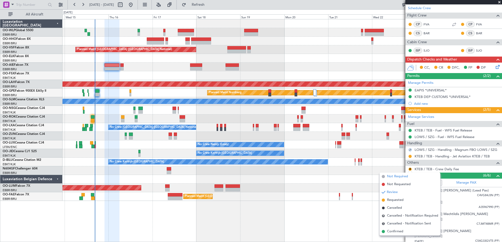
click at [402, 175] on span "Not Required" at bounding box center [397, 176] width 21 height 5
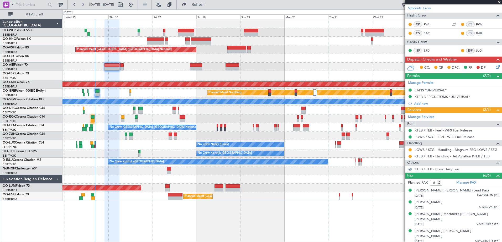
click at [494, 67] on icon at bounding box center [496, 66] width 4 height 4
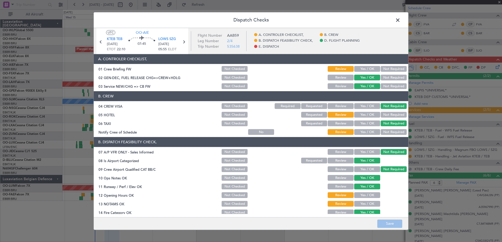
click at [370, 193] on button "Yes / OK" at bounding box center [367, 196] width 26 height 6
click at [369, 204] on button "Yes / OK" at bounding box center [367, 204] width 26 height 6
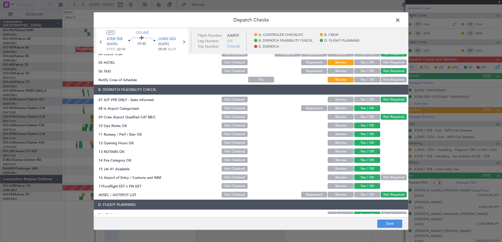
scroll to position [104, 0]
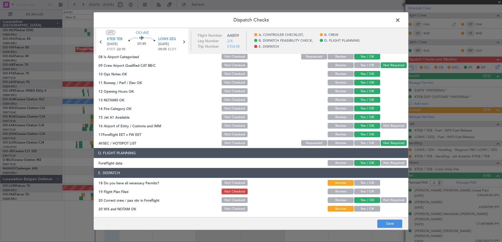
click at [368, 183] on button "Yes / OK" at bounding box center [367, 183] width 26 height 6
click at [368, 193] on button "Yes / OK" at bounding box center [367, 192] width 26 height 6
click at [370, 207] on button "Yes / OK" at bounding box center [367, 209] width 26 height 6
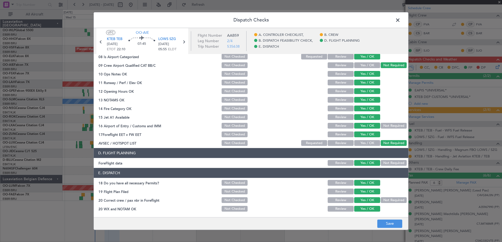
scroll to position [0, 0]
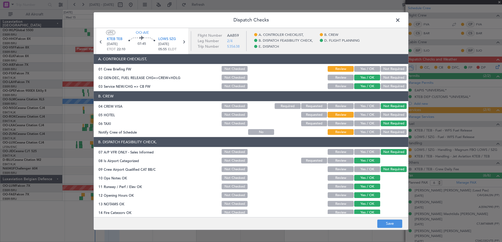
click at [370, 134] on button "Yes / OK" at bounding box center [367, 133] width 26 height 6
click at [392, 115] on button "Not Required" at bounding box center [393, 115] width 26 height 6
click at [368, 68] on button "Yes / OK" at bounding box center [367, 69] width 26 height 6
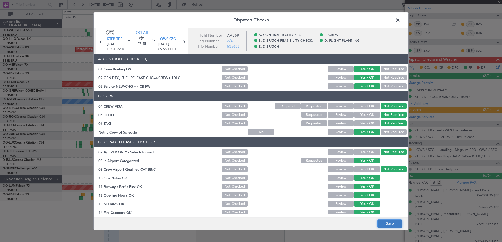
click at [391, 225] on button "Save" at bounding box center [389, 224] width 25 height 8
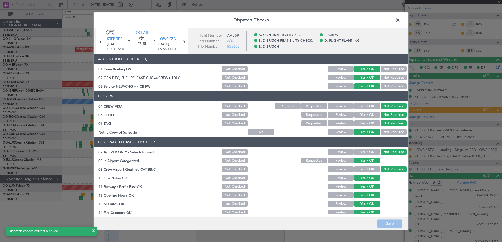
click at [400, 20] on span at bounding box center [400, 21] width 0 height 10
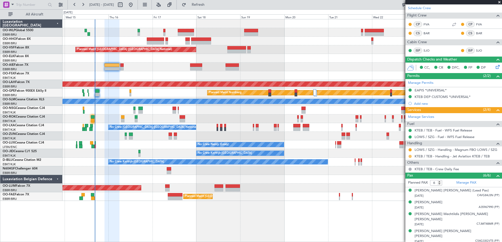
click at [409, 157] on button at bounding box center [409, 156] width 3 height 3
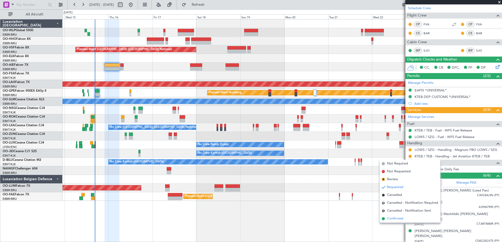
click at [397, 219] on span "Confirmed" at bounding box center [395, 218] width 16 height 5
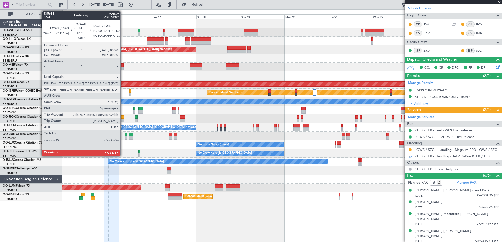
click at [122, 69] on div at bounding box center [121, 69] width 3 height 4
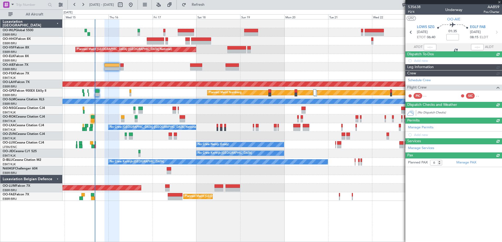
type input "0"
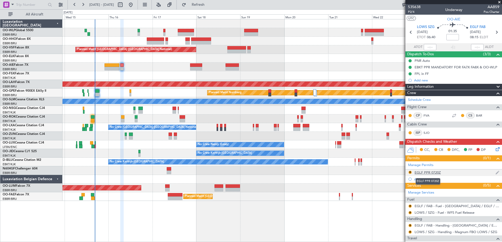
click at [425, 173] on div "EGLF PPR 0720Z" at bounding box center [427, 172] width 26 height 4
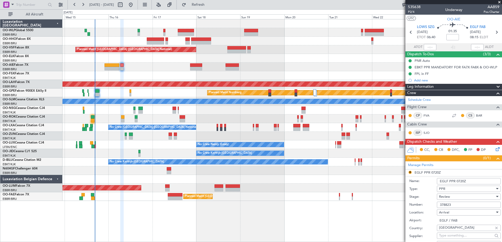
scroll to position [79, 0]
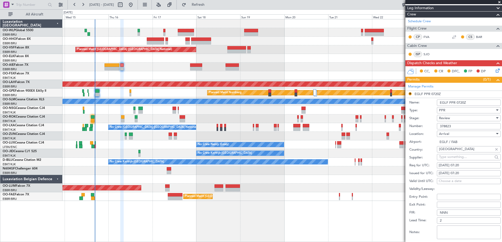
click at [463, 164] on div "16/10/2025 07:20" at bounding box center [468, 165] width 60 height 5
select select "10"
select select "2025"
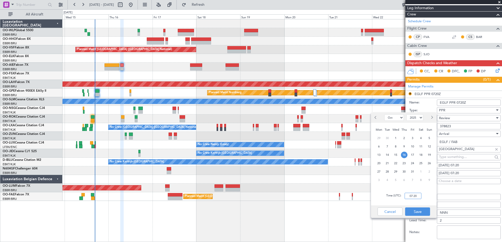
click at [414, 196] on input "07:20" at bounding box center [412, 196] width 17 height 6
type input "08:20"
click at [458, 173] on div "16/10/2025 07:20" at bounding box center [468, 173] width 60 height 5
select select "10"
select select "2025"
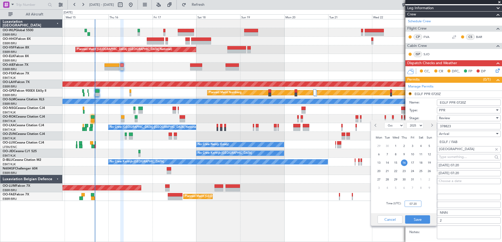
click at [415, 203] on input "07:20" at bounding box center [412, 204] width 17 height 6
type input "08:20"
click at [415, 220] on button "Save" at bounding box center [417, 220] width 25 height 8
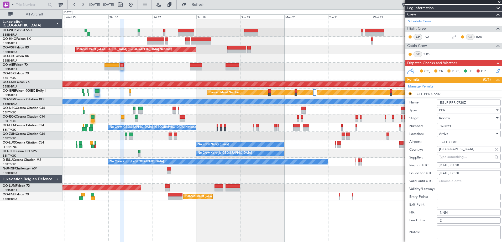
click at [464, 165] on div "16/10/2025 07:20" at bounding box center [468, 165] width 60 height 5
select select "10"
select select "2025"
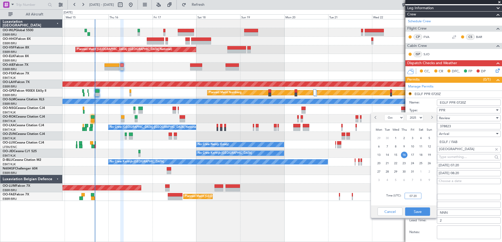
click at [409, 195] on input "07:20" at bounding box center [412, 196] width 17 height 6
type input "08:20"
click at [422, 212] on button "Save" at bounding box center [417, 212] width 25 height 8
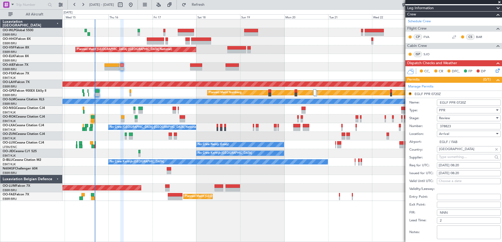
click at [465, 120] on div "Review" at bounding box center [467, 118] width 56 height 8
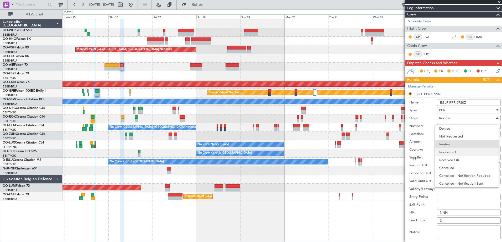
click at [457, 154] on span "Requested" at bounding box center [466, 152] width 55 height 8
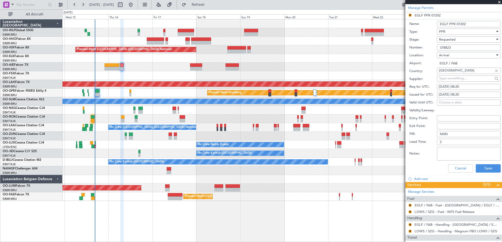
scroll to position [197, 0]
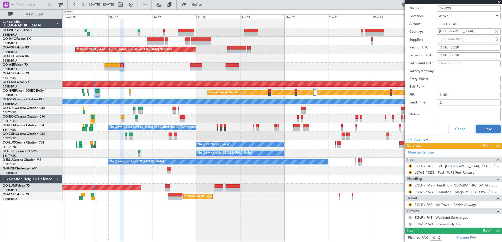
click at [483, 131] on button "Save" at bounding box center [487, 129] width 25 height 8
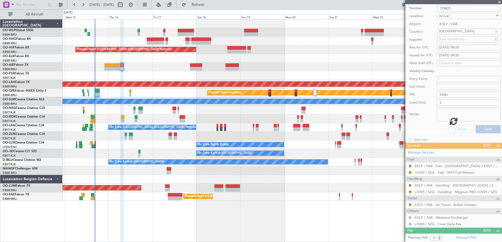
scroll to position [40, 0]
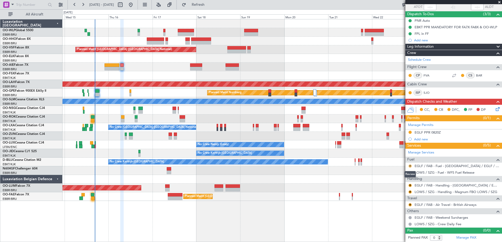
click at [410, 165] on button "R" at bounding box center [409, 166] width 3 height 3
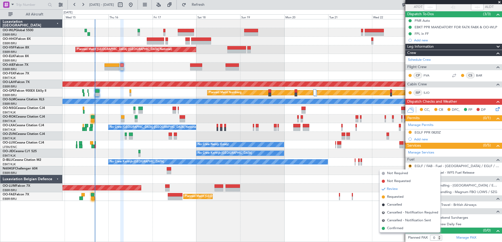
drag, startPoint x: 388, startPoint y: 229, endPoint x: 407, endPoint y: 198, distance: 36.0
click at [389, 228] on span "Confirmed" at bounding box center [395, 228] width 16 height 5
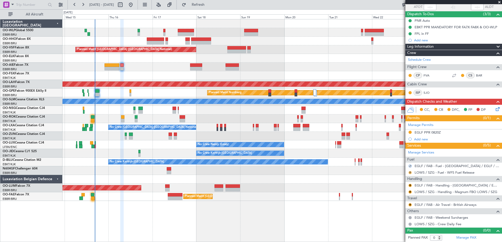
click at [410, 171] on button "R" at bounding box center [409, 172] width 3 height 3
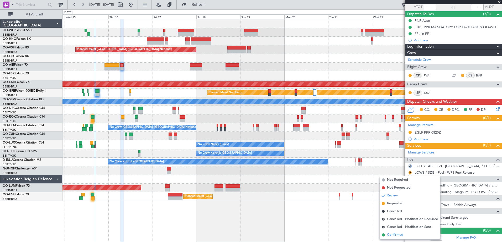
click at [394, 234] on span "Confirmed" at bounding box center [395, 235] width 16 height 5
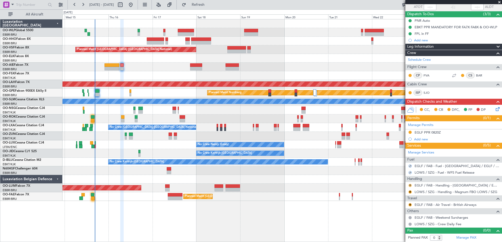
click at [410, 184] on button "R" at bounding box center [409, 185] width 3 height 3
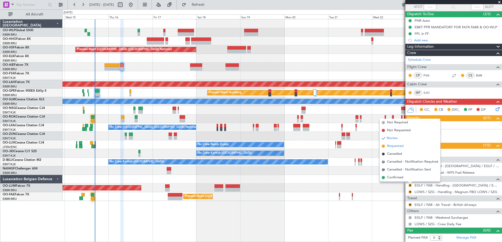
click at [395, 147] on span "Requested" at bounding box center [395, 146] width 17 height 5
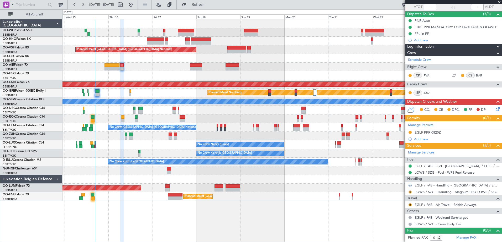
click at [410, 191] on button "R" at bounding box center [409, 192] width 3 height 3
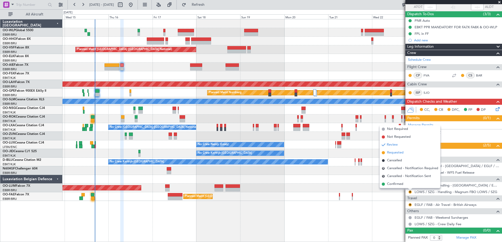
click at [396, 153] on span "Requested" at bounding box center [395, 152] width 17 height 5
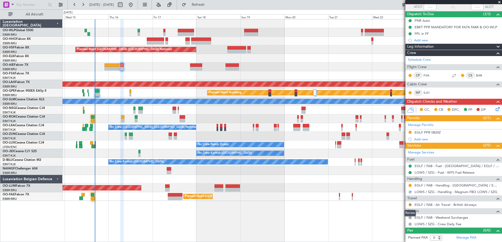
click at [408, 204] on button "R" at bounding box center [409, 205] width 3 height 3
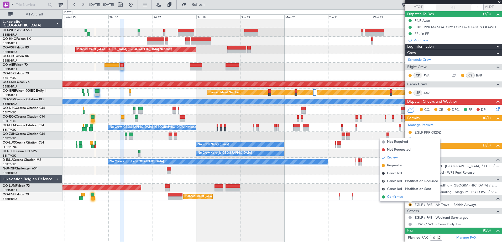
click at [401, 199] on span "Confirmed" at bounding box center [395, 197] width 16 height 5
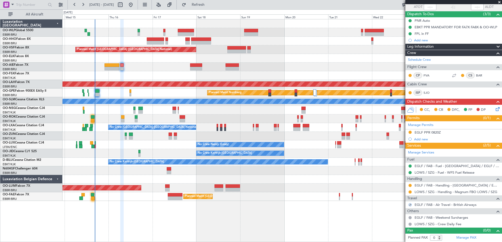
click at [494, 109] on icon at bounding box center [496, 108] width 4 height 4
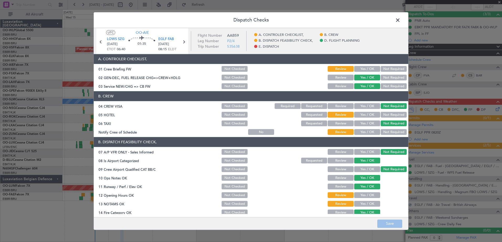
click at [367, 132] on button "Yes / OK" at bounding box center [367, 133] width 26 height 6
click at [367, 69] on button "Yes / OK" at bounding box center [367, 69] width 26 height 6
click at [390, 115] on button "Not Required" at bounding box center [393, 115] width 26 height 6
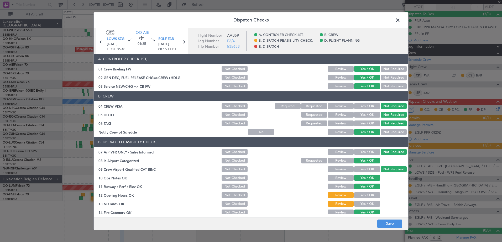
click at [366, 198] on button "Yes / OK" at bounding box center [367, 196] width 26 height 6
click at [366, 203] on button "Yes / OK" at bounding box center [367, 204] width 26 height 6
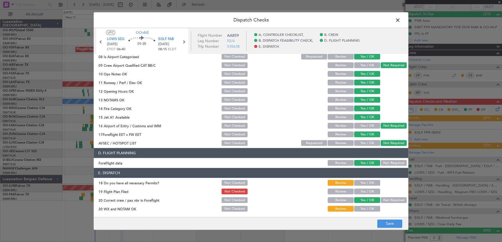
scroll to position [78, 0]
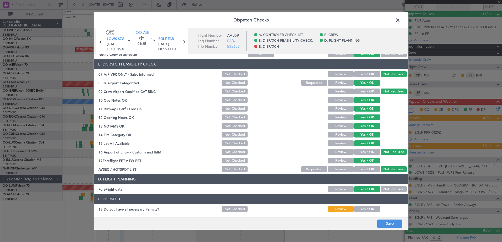
click at [368, 207] on section "E. DISPATCH 18 Do you have all necessary Permits? Not Checked Review Yes / OK 1…" at bounding box center [251, 217] width 314 height 45
click at [368, 207] on button "Yes / OK" at bounding box center [367, 210] width 26 height 6
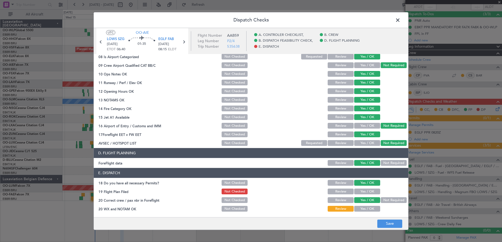
click at [365, 192] on button "Yes / OK" at bounding box center [367, 192] width 26 height 6
click at [366, 211] on button "Yes / OK" at bounding box center [367, 209] width 26 height 6
click at [385, 219] on footer "Save" at bounding box center [251, 223] width 314 height 13
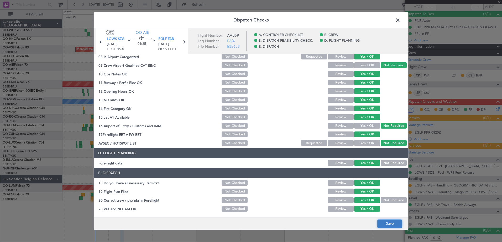
click at [386, 223] on button "Save" at bounding box center [389, 224] width 25 height 8
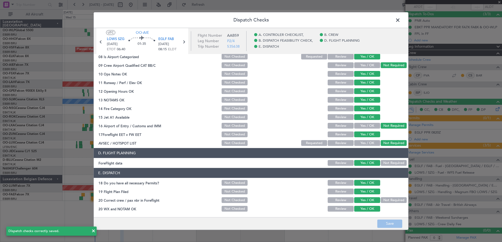
click at [400, 18] on span at bounding box center [400, 21] width 0 height 10
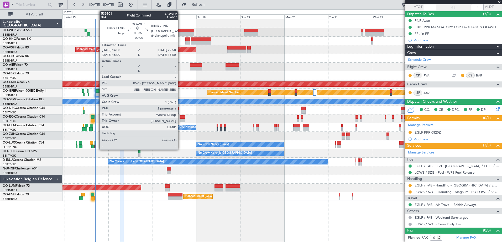
click at [180, 31] on div at bounding box center [186, 31] width 16 height 4
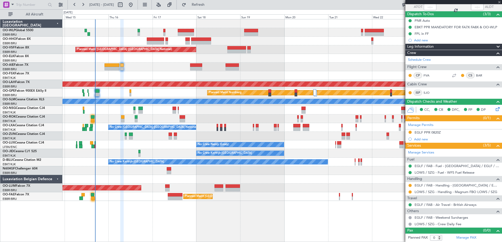
type input "2"
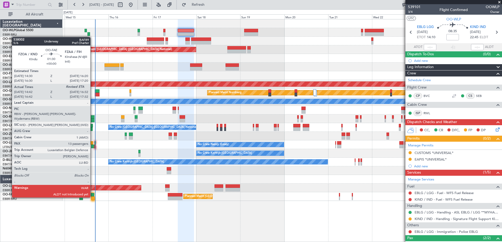
click at [93, 197] on div at bounding box center [92, 199] width 3 height 4
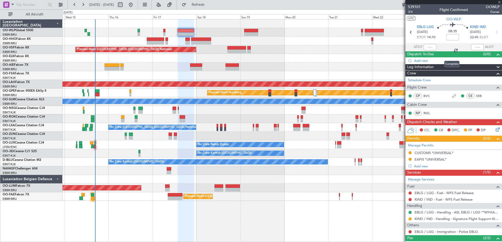
type input "14:52"
type input "13"
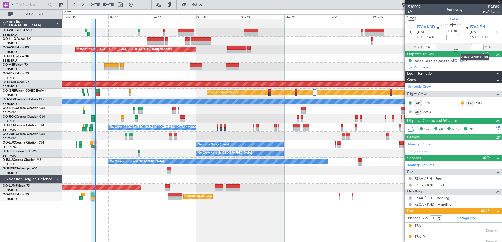
click at [472, 47] on div at bounding box center [477, 47] width 13 height 6
click at [472, 45] on input "text" at bounding box center [477, 47] width 13 height 6
type input "16:22"
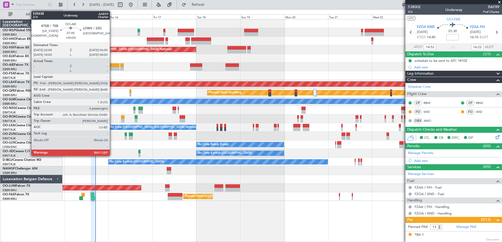
click at [112, 66] on div at bounding box center [111, 65] width 15 height 4
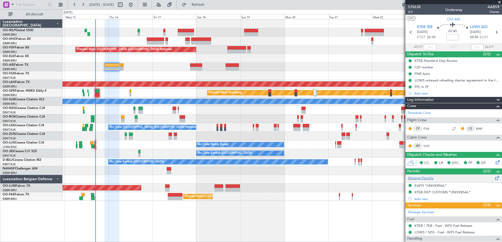
scroll to position [79, 0]
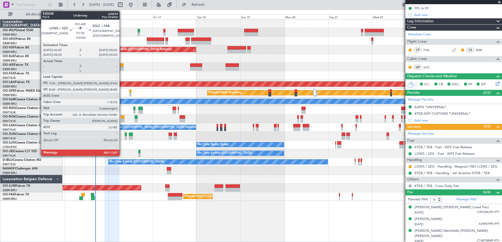
click at [122, 66] on div at bounding box center [121, 65] width 3 height 4
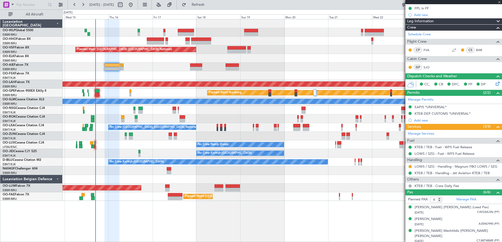
type input "0"
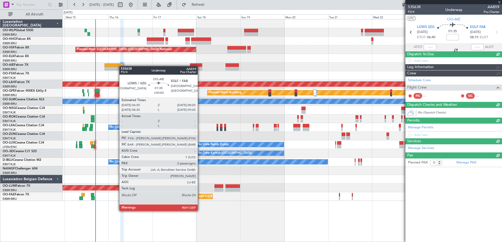
scroll to position [0, 0]
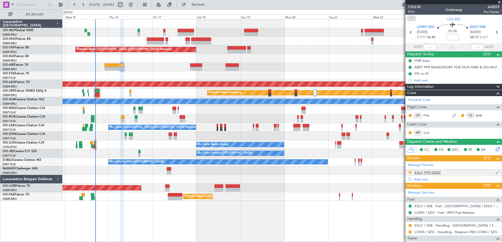
click at [409, 171] on button at bounding box center [409, 172] width 3 height 3
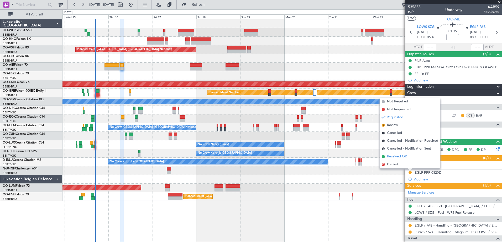
click at [397, 158] on span "Received OK" at bounding box center [397, 156] width 20 height 5
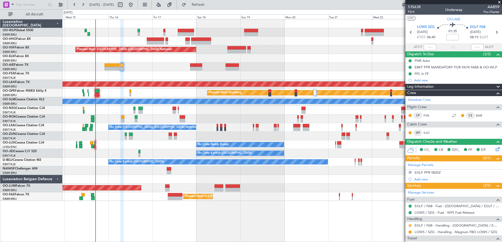
click at [409, 225] on button at bounding box center [409, 225] width 3 height 3
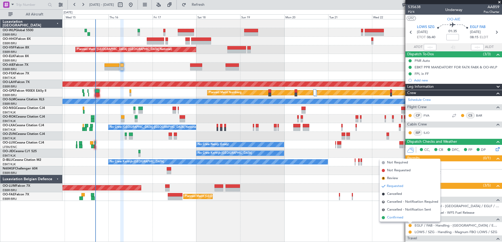
click at [397, 217] on span "Confirmed" at bounding box center [395, 217] width 16 height 5
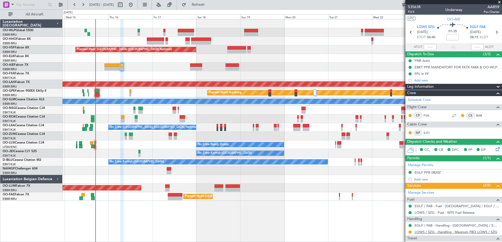
click at [436, 232] on link "LOWS / SZG - Handling - Magnum FBO LOWS / SZG" at bounding box center [455, 232] width 83 height 4
click at [467, 230] on link "LOWS / SZG - Handling - Magnum FBO LOWS / SZG" at bounding box center [455, 232] width 83 height 4
click at [410, 232] on button at bounding box center [409, 232] width 3 height 3
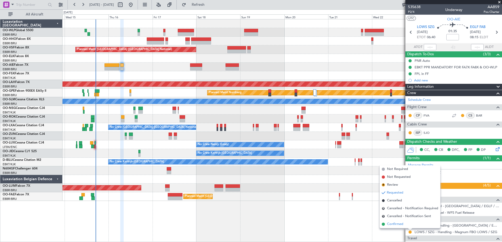
click at [394, 227] on span "Confirmed" at bounding box center [395, 224] width 16 height 5
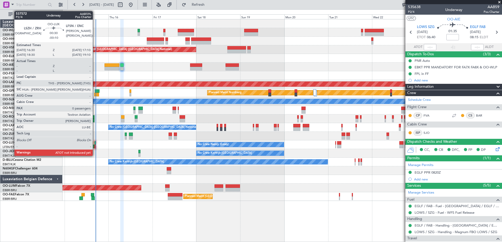
click at [95, 145] on div at bounding box center [94, 147] width 1 height 4
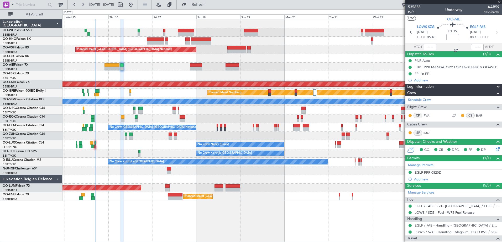
type input "-00:10"
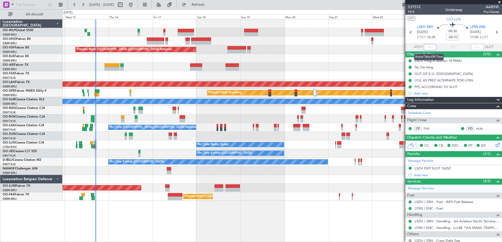
click at [426, 47] on input "text" at bounding box center [429, 47] width 13 height 6
type input "16:55"
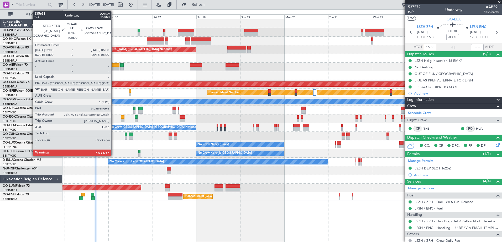
click at [114, 68] on div at bounding box center [111, 69] width 15 height 4
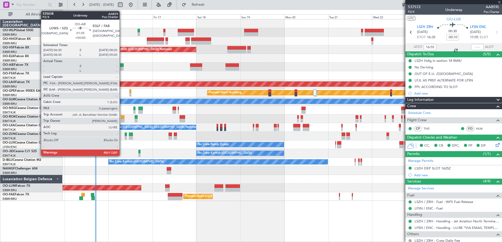
type input "6"
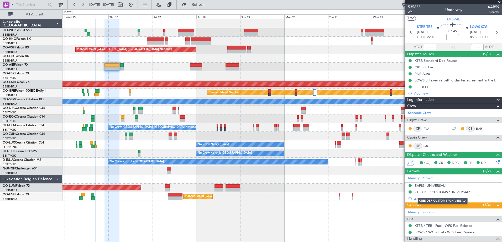
scroll to position [52, 0]
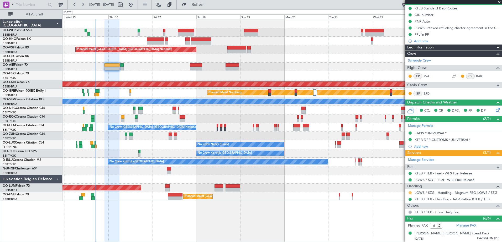
click at [409, 193] on button at bounding box center [409, 192] width 3 height 3
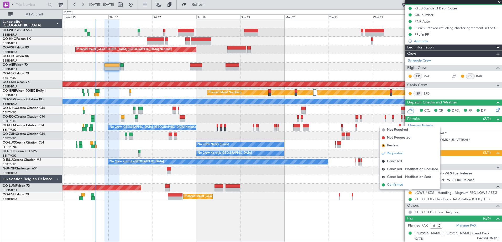
click at [400, 186] on span "Confirmed" at bounding box center [395, 185] width 16 height 5
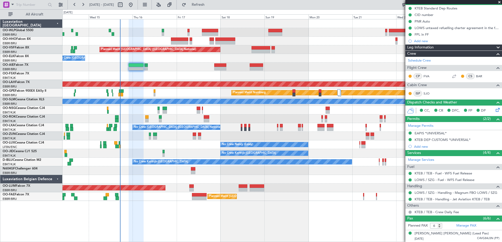
click at [171, 65] on div "Planned Maint [GEOGRAPHIC_DATA] ([GEOGRAPHIC_DATA])" at bounding box center [281, 67] width 439 height 9
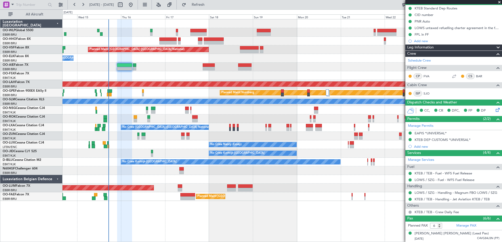
click at [119, 93] on div "Planned Maint Nurnberg No Crew Brussels (Brussels National)" at bounding box center [281, 93] width 439 height 9
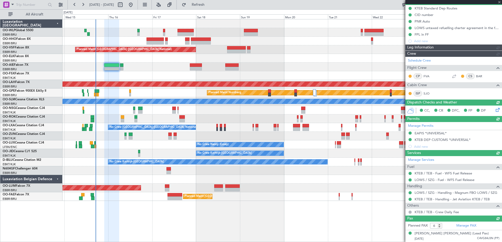
click at [147, 92] on div "Planned Maint Nurnberg No Crew Brussels (Brussels National)" at bounding box center [281, 93] width 439 height 9
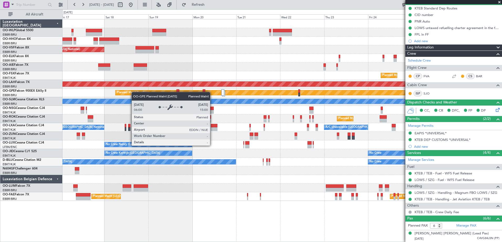
click at [120, 93] on div "Planned Maint Nurnberg" at bounding box center [133, 93] width 33 height 8
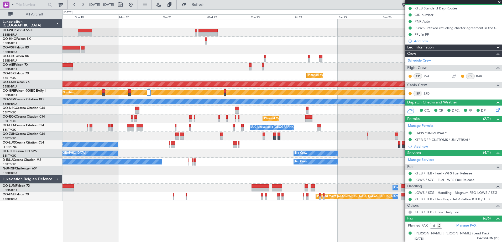
click at [199, 98] on div "Planned Maint Brussels (Brussels National) Planned Maint Kortrijk-Wevelgem Plan…" at bounding box center [281, 110] width 439 height 182
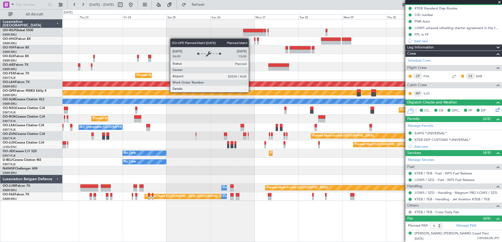
click at [97, 95] on div "Planned Maint Nurnberg" at bounding box center [317, 92] width 894 height 5
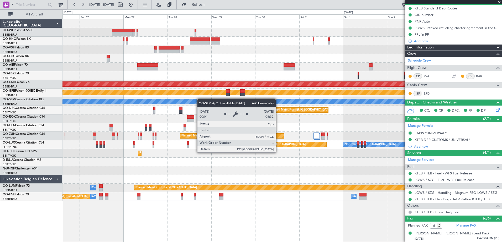
click at [146, 102] on div "Planned Maint Kortrijk-Wevelgem Planned Maint Alton-st Louis (St Louis Regl) Pl…" at bounding box center [281, 110] width 439 height 182
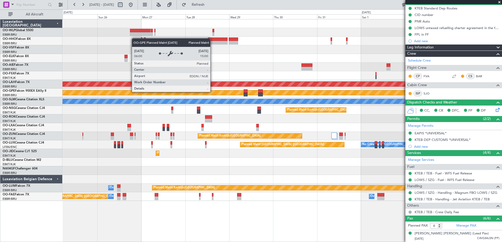
click at [230, 91] on div "Planned Maint Nurnberg" at bounding box center [204, 92] width 894 height 5
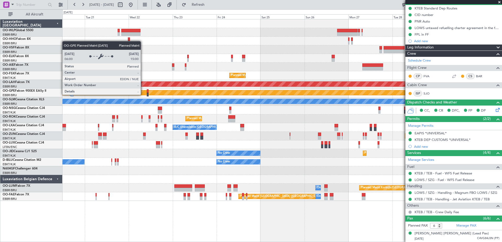
click at [366, 88] on div "Planned Maint Brussels (Brussels National) Planned Maint Kortrijk-Wevelgem Plan…" at bounding box center [281, 110] width 439 height 182
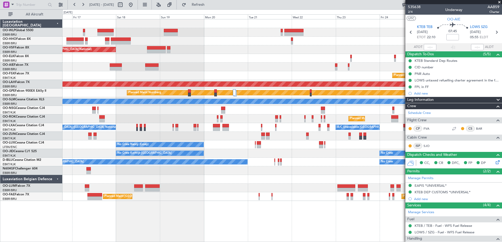
scroll to position [52, 0]
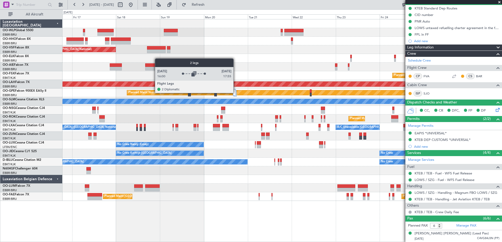
click at [236, 93] on div at bounding box center [234, 92] width 3 height 6
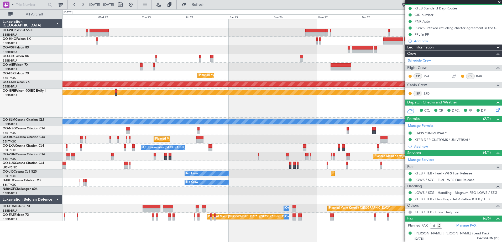
click at [135, 104] on div "Planned Maint Nurnberg" at bounding box center [281, 103] width 439 height 29
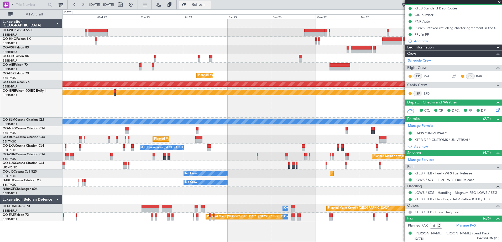
click at [209, 5] on span "Refresh" at bounding box center [198, 5] width 22 height 4
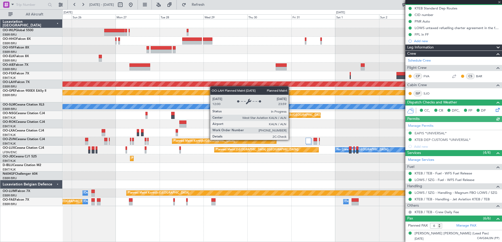
click at [208, 86] on div "Planned Maint Kortrijk-Wevelgem Planned Maint Alton-st Louis (St Louis Regl) Pl…" at bounding box center [281, 112] width 439 height 187
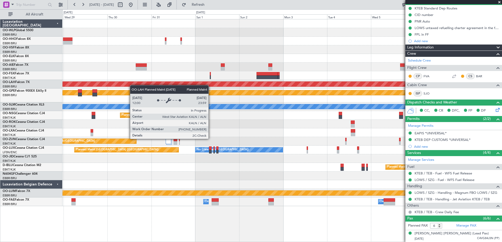
click at [105, 79] on div "Planned Maint Alton-st Louis (St Louis Regl) Planned Maint Nurnberg A/C Unavail…" at bounding box center [281, 112] width 439 height 187
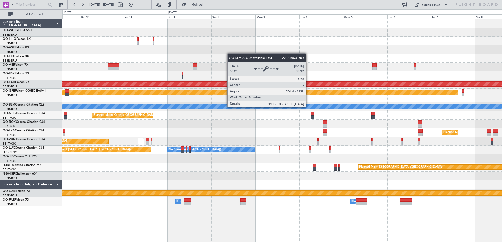
scroll to position [0, 0]
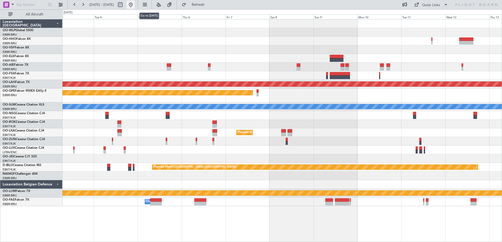
click at [135, 7] on button at bounding box center [130, 5] width 8 height 8
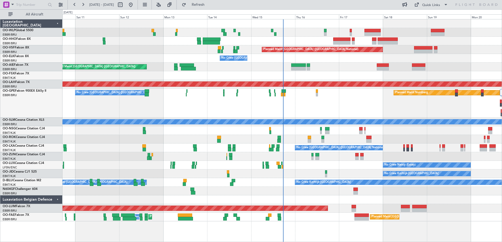
click at [325, 63] on div "Planned Maint Geneva (Cointrin) Planned Maint Brussels (Brussels National) No C…" at bounding box center [281, 120] width 439 height 202
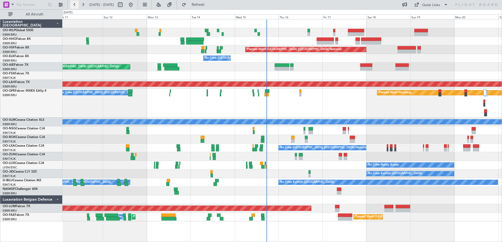
click at [74, 2] on button at bounding box center [74, 5] width 8 height 8
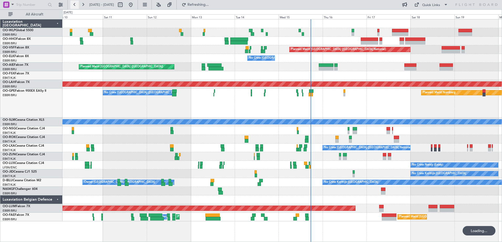
click at [74, 2] on button at bounding box center [74, 5] width 8 height 8
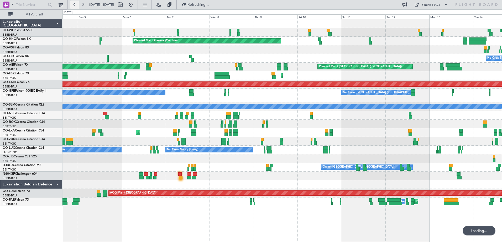
click at [74, 2] on button at bounding box center [74, 5] width 8 height 8
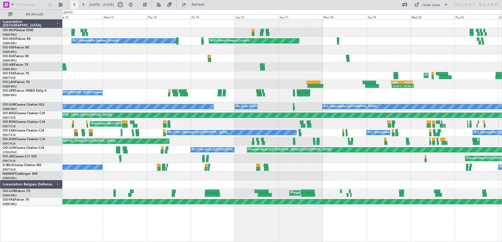
click at [71, 4] on button at bounding box center [74, 5] width 8 height 8
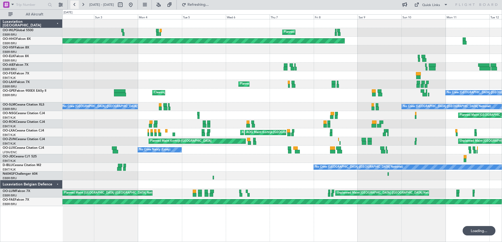
click at [73, 4] on button at bounding box center [74, 5] width 8 height 8
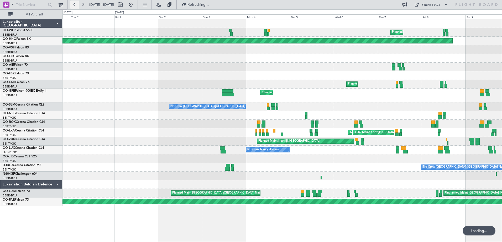
click at [73, 4] on button at bounding box center [74, 5] width 8 height 8
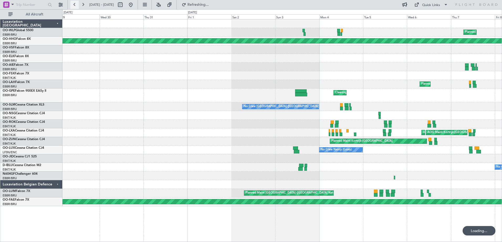
click at [73, 4] on button at bounding box center [74, 5] width 8 height 8
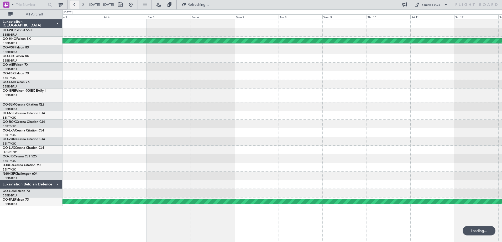
click at [73, 4] on button at bounding box center [74, 5] width 8 height 8
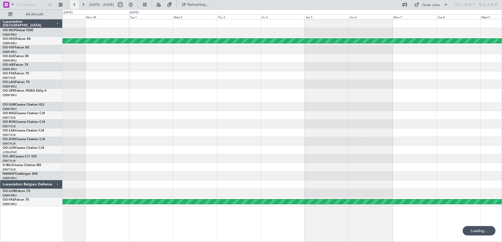
click at [73, 4] on button at bounding box center [74, 5] width 8 height 8
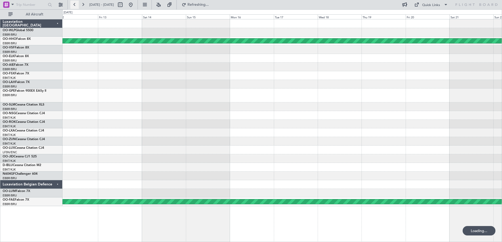
click at [73, 4] on button at bounding box center [74, 5] width 8 height 8
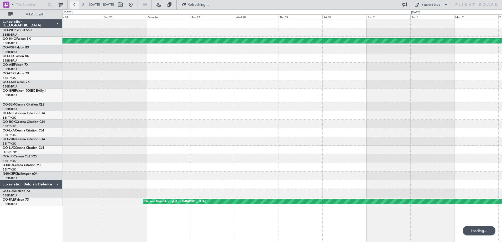
click at [73, 4] on button at bounding box center [74, 5] width 8 height 8
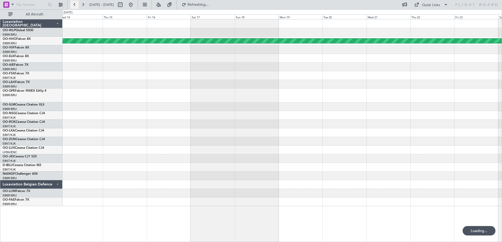
click at [73, 4] on button at bounding box center [74, 5] width 8 height 8
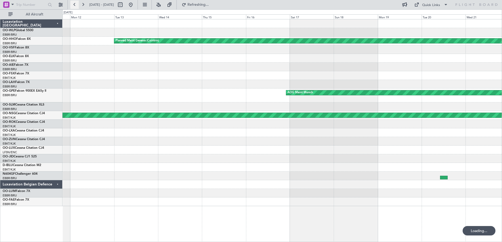
click at [73, 4] on button at bounding box center [74, 5] width 8 height 8
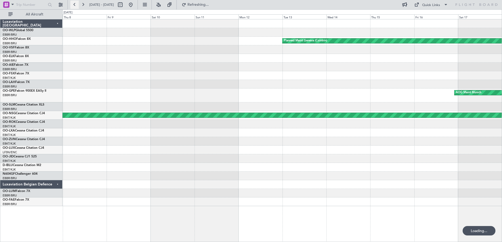
click at [73, 4] on button at bounding box center [74, 5] width 8 height 8
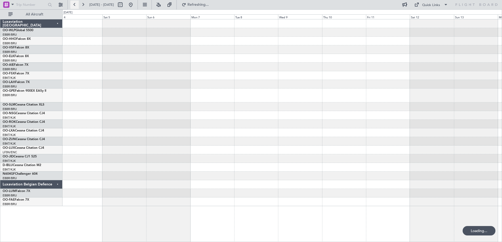
click at [73, 4] on button at bounding box center [74, 5] width 8 height 8
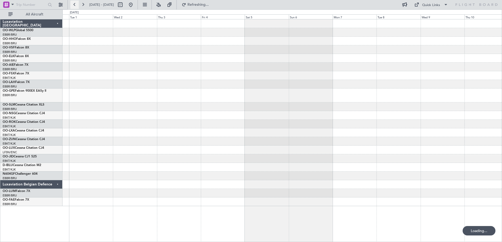
click at [73, 4] on button at bounding box center [74, 5] width 8 height 8
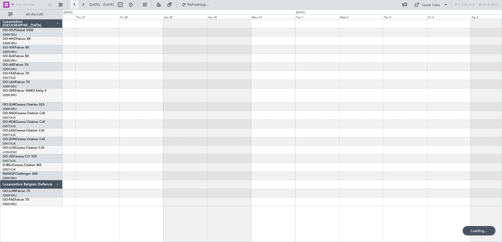
click at [73, 4] on button at bounding box center [74, 5] width 8 height 8
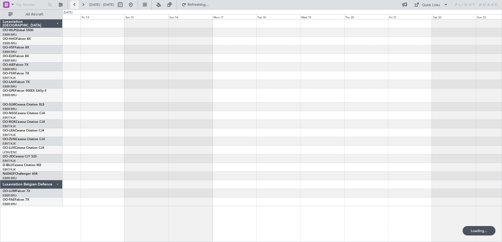
click at [73, 4] on button at bounding box center [74, 5] width 8 height 8
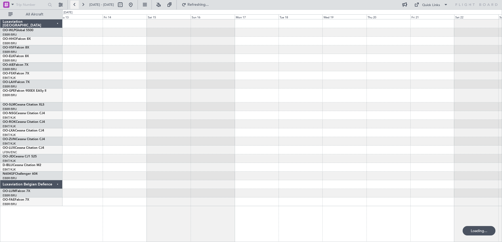
click at [73, 4] on button at bounding box center [74, 5] width 8 height 8
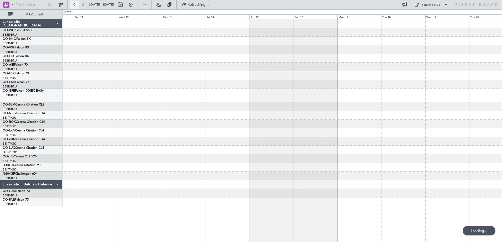
click at [73, 4] on button at bounding box center [74, 5] width 8 height 8
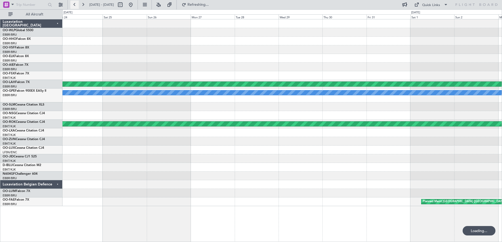
click at [73, 4] on button at bounding box center [74, 5] width 8 height 8
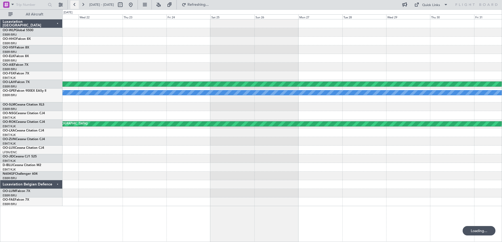
click at [73, 4] on button at bounding box center [74, 5] width 8 height 8
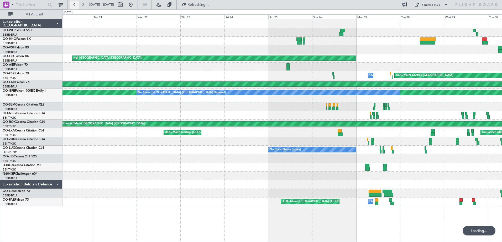
click at [73, 4] on button at bounding box center [74, 5] width 8 height 8
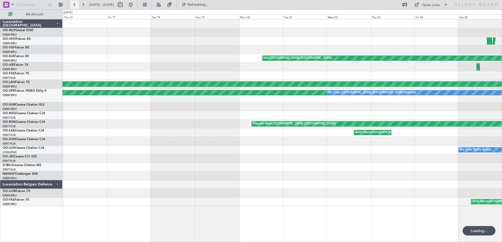
click at [73, 4] on button at bounding box center [74, 5] width 8 height 8
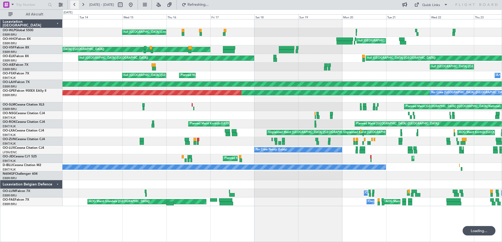
click at [73, 4] on button at bounding box center [74, 5] width 8 height 8
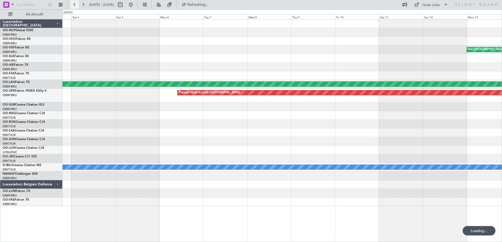
click at [73, 4] on button at bounding box center [74, 5] width 8 height 8
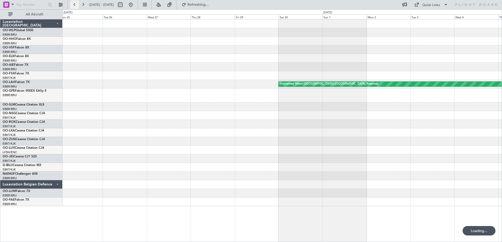
click at [73, 4] on button at bounding box center [74, 5] width 8 height 8
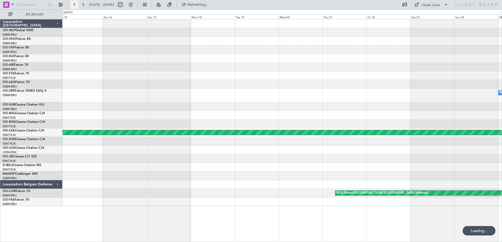
click at [73, 4] on button at bounding box center [74, 5] width 8 height 8
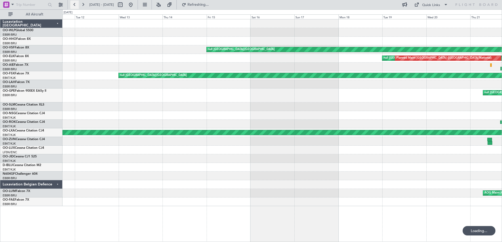
click at [73, 4] on button at bounding box center [74, 5] width 8 height 8
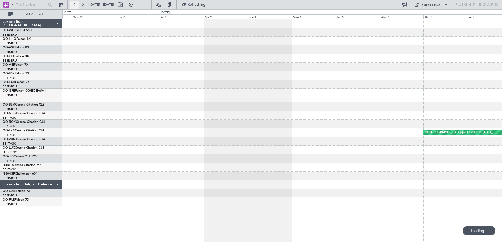
click at [73, 4] on button at bounding box center [74, 5] width 8 height 8
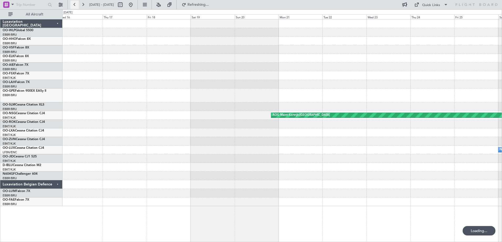
click at [73, 4] on button at bounding box center [74, 5] width 8 height 8
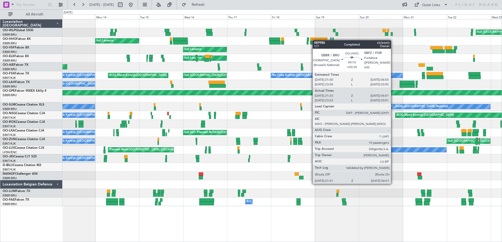
click at [314, 40] on div "null Milan (Linate) null Lanseria null Lanseria null Lanseria MEL London (Farnb…" at bounding box center [281, 112] width 439 height 187
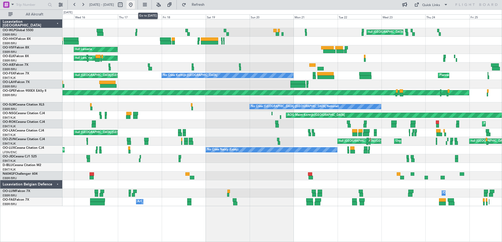
click at [135, 6] on button at bounding box center [130, 5] width 8 height 8
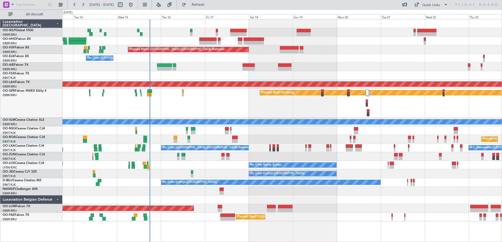
click at [245, 197] on div at bounding box center [281, 200] width 439 height 9
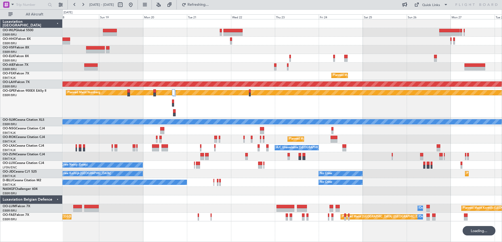
click at [218, 202] on div at bounding box center [281, 200] width 439 height 9
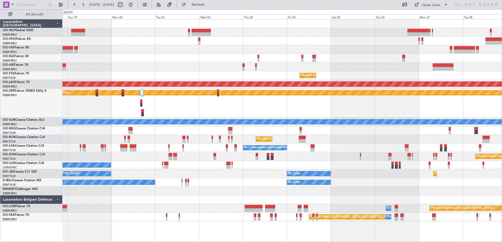
click at [174, 66] on div at bounding box center [281, 67] width 439 height 9
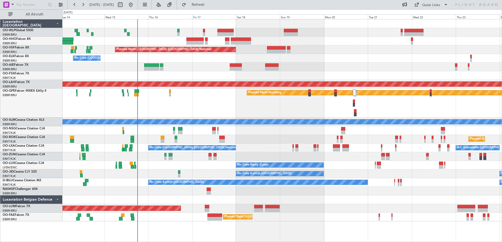
click at [190, 77] on div "Planned Maint Kortrijk-[GEOGRAPHIC_DATA]" at bounding box center [281, 75] width 439 height 9
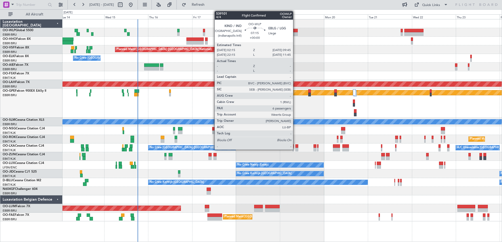
click at [295, 32] on div at bounding box center [291, 34] width 14 height 4
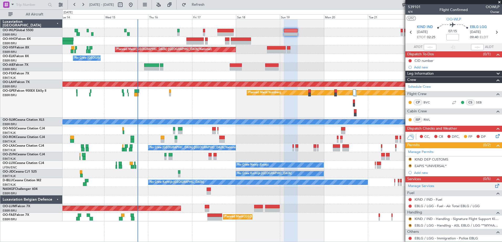
scroll to position [85, 0]
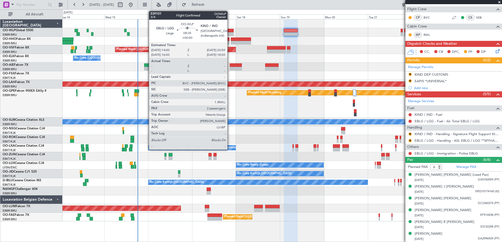
click at [230, 33] on div at bounding box center [225, 34] width 16 height 4
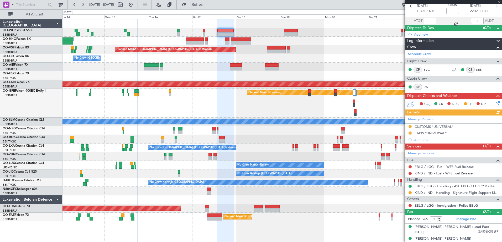
scroll to position [31, 0]
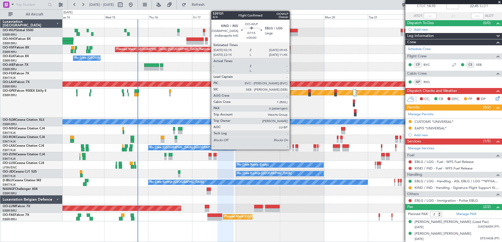
click at [292, 32] on div at bounding box center [291, 31] width 14 height 4
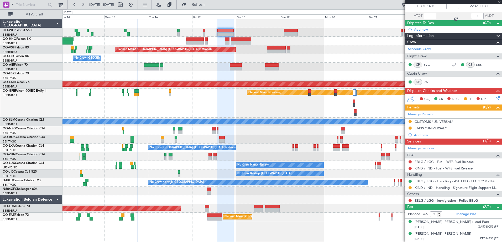
type input "6"
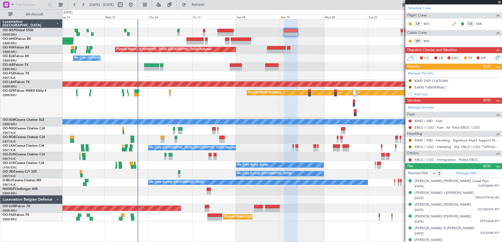
scroll to position [85, 0]
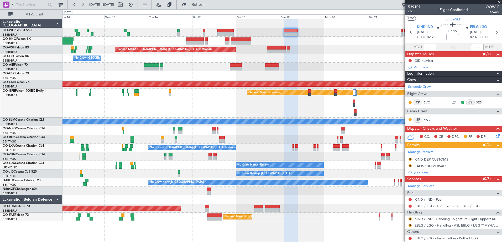
scroll to position [85, 0]
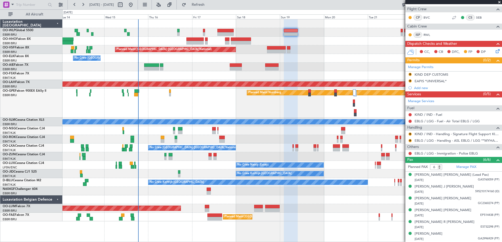
click at [73, 73] on div "Planned Maint Kortrijk-[GEOGRAPHIC_DATA]" at bounding box center [281, 75] width 439 height 9
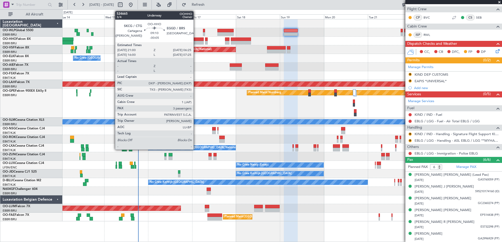
click at [195, 40] on div at bounding box center [194, 40] width 17 height 4
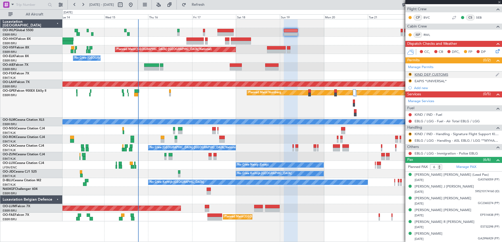
type input "-00:05"
type input "3"
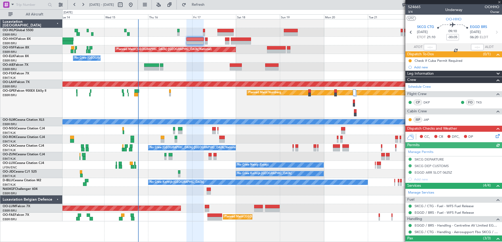
scroll to position [43, 0]
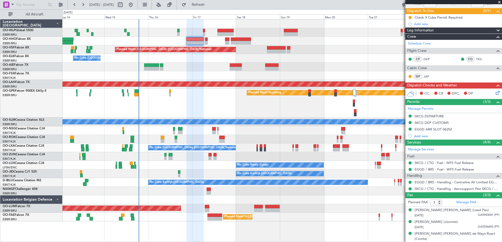
click at [55, 62] on div "EBBR/BRU [GEOGRAPHIC_DATA] ([GEOGRAPHIC_DATA] National)" at bounding box center [33, 61] width 60 height 4
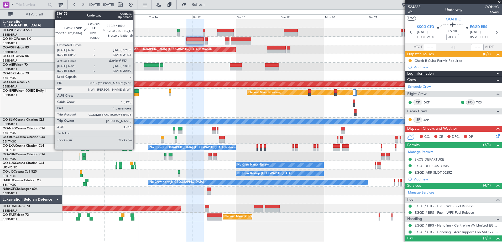
click at [136, 93] on div at bounding box center [136, 95] width 4 height 4
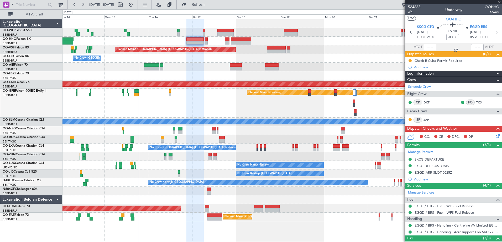
type input "16:30"
type input "11"
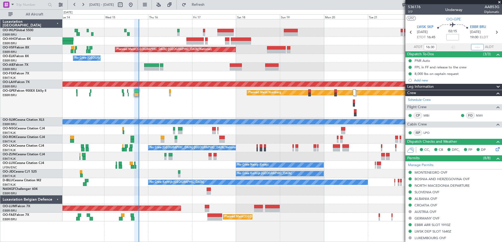
click at [473, 44] on input "text" at bounding box center [477, 47] width 13 height 6
type input "18:45"
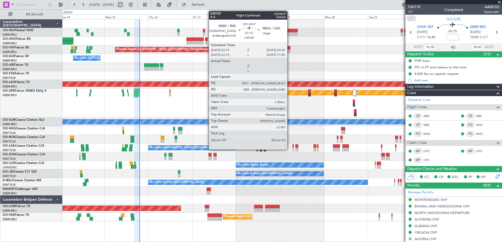
click at [289, 33] on div at bounding box center [291, 34] width 14 height 4
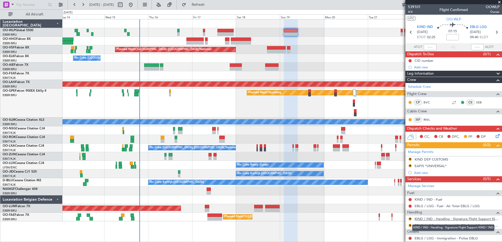
click at [424, 219] on link "KIND / IND - Handling - Signature Flight Support KIND / IND" at bounding box center [456, 219] width 85 height 4
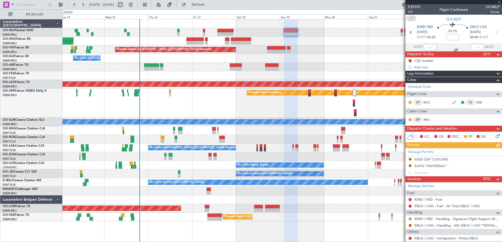
click at [410, 218] on button "R" at bounding box center [409, 219] width 3 height 3
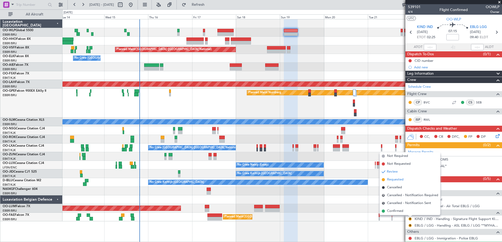
click at [391, 182] on span "Requested" at bounding box center [395, 179] width 17 height 5
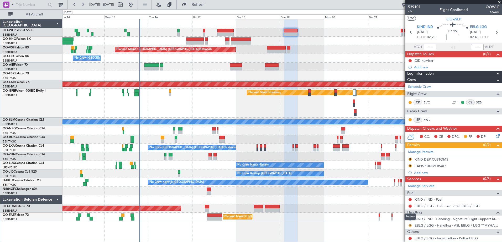
click at [410, 226] on button "R" at bounding box center [409, 225] width 3 height 3
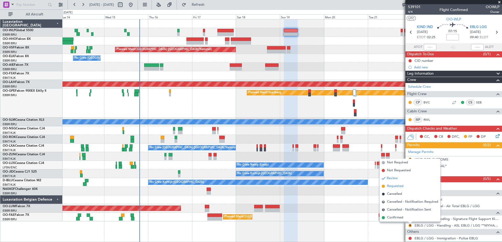
click at [392, 186] on span "Requested" at bounding box center [395, 186] width 17 height 5
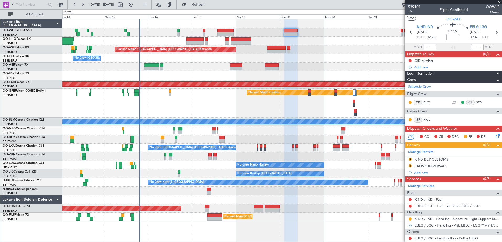
scroll to position [85, 0]
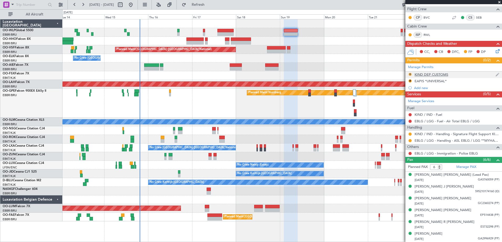
click at [410, 74] on button "R" at bounding box center [409, 74] width 3 height 3
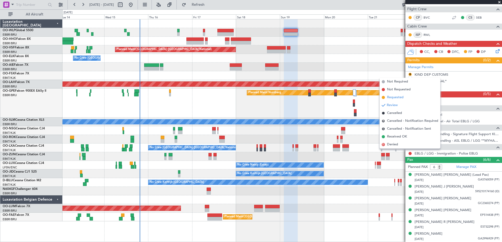
click at [403, 97] on span "Requested" at bounding box center [395, 97] width 17 height 5
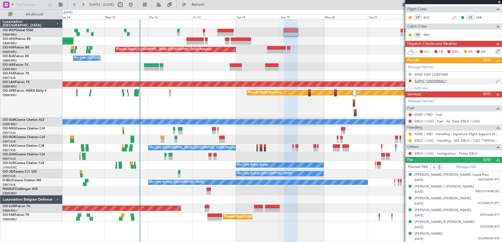
click at [408, 81] on div "R" at bounding box center [410, 81] width 4 height 4
click at [410, 81] on button "R" at bounding box center [409, 80] width 3 height 3
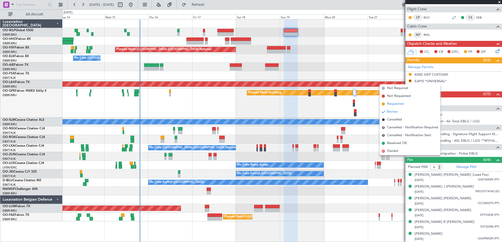
click at [402, 105] on span "Requested" at bounding box center [395, 104] width 17 height 5
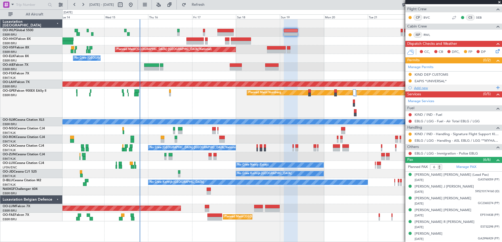
scroll to position [0, 0]
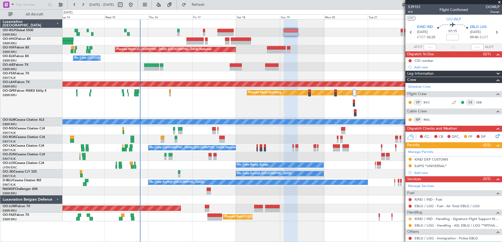
click at [410, 218] on button at bounding box center [409, 219] width 3 height 3
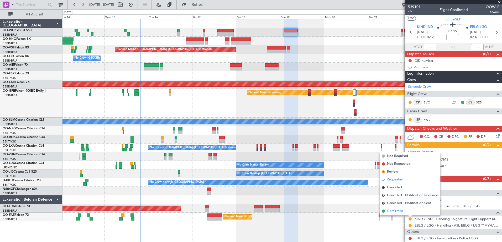
click at [388, 209] on span "Confirmed" at bounding box center [395, 211] width 16 height 5
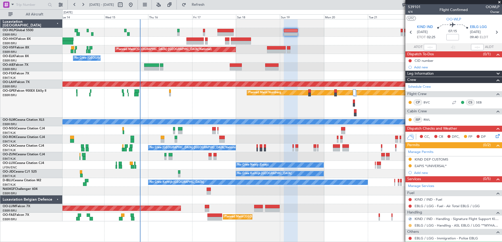
click at [410, 225] on button at bounding box center [409, 225] width 3 height 3
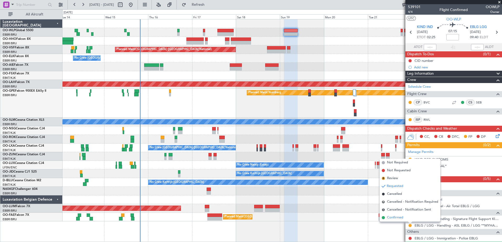
click at [395, 219] on span "Confirmed" at bounding box center [395, 217] width 16 height 5
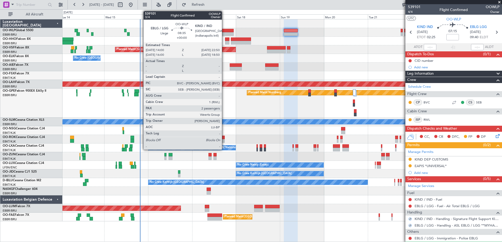
click at [224, 34] on div at bounding box center [225, 34] width 16 height 4
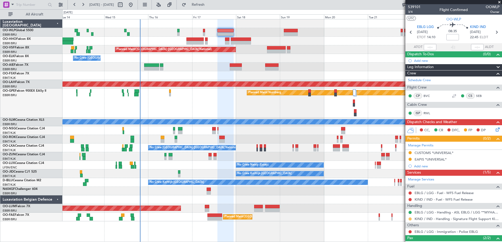
click at [409, 218] on button at bounding box center [409, 219] width 3 height 3
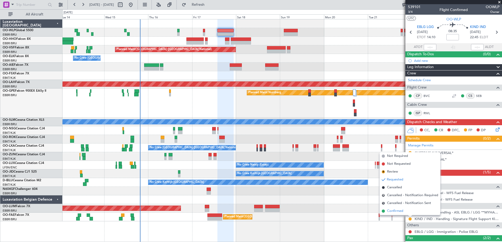
click at [388, 211] on span "Confirmed" at bounding box center [395, 211] width 16 height 5
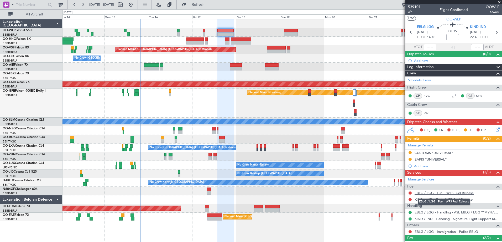
click at [430, 193] on link "EBLG / LGG - Fuel - WFS Fuel Release" at bounding box center [443, 193] width 59 height 4
click at [211, 9] on button "Refresh" at bounding box center [194, 5] width 31 height 8
click at [449, 199] on link "KIND / IND - Fuel - WFS Fuel Release" at bounding box center [443, 200] width 58 height 4
click at [291, 36] on div at bounding box center [281, 32] width 439 height 9
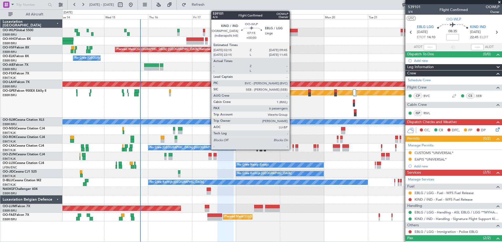
click at [292, 34] on div at bounding box center [291, 34] width 14 height 4
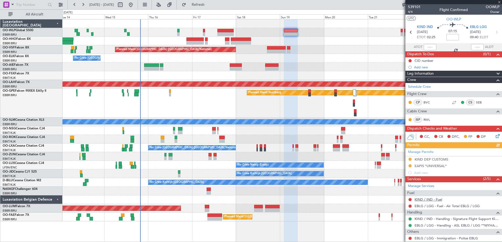
click at [430, 199] on link "KIND / IND - Fuel" at bounding box center [428, 200] width 28 height 4
click at [209, 4] on span "Refresh" at bounding box center [198, 5] width 22 height 4
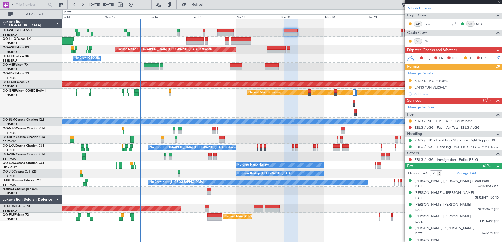
scroll to position [85, 0]
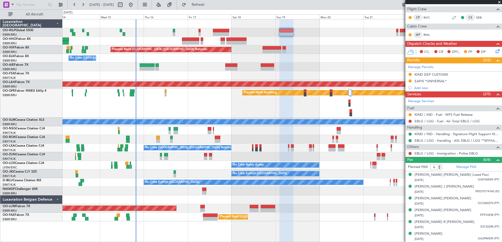
click at [337, 68] on div "Planned Maint [GEOGRAPHIC_DATA] ([GEOGRAPHIC_DATA])" at bounding box center [281, 67] width 439 height 9
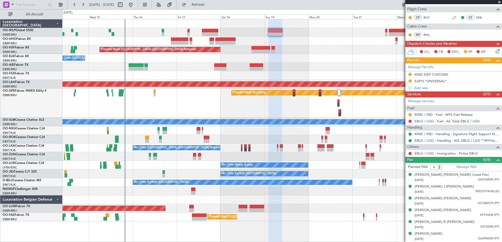
click at [349, 60] on div "No Crew [GEOGRAPHIC_DATA] ([GEOGRAPHIC_DATA] National)" at bounding box center [281, 58] width 439 height 9
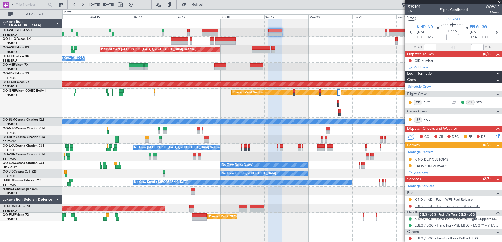
click at [433, 208] on link "EBLG / LGG - Fuel - Air Total EBLG / LGG" at bounding box center [446, 206] width 65 height 4
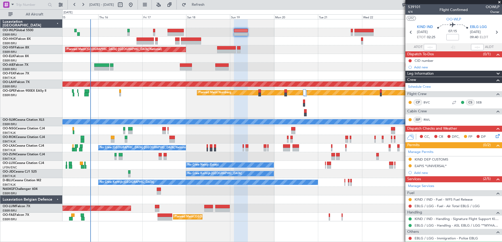
click at [291, 49] on div "Planned Maint [GEOGRAPHIC_DATA] ([GEOGRAPHIC_DATA] National)" at bounding box center [281, 49] width 439 height 9
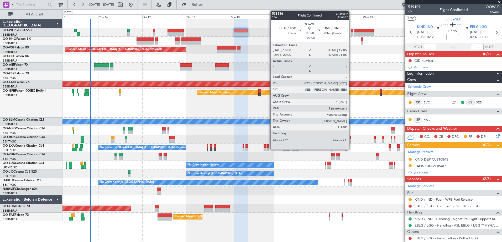
click at [351, 33] on div at bounding box center [351, 34] width 2 height 4
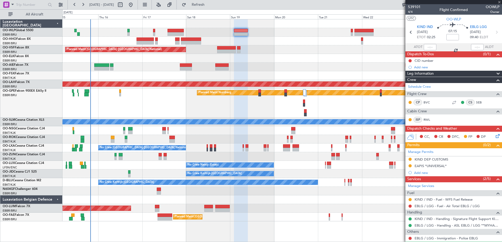
type input "5"
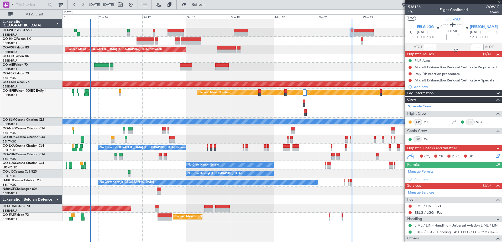
click at [429, 213] on link "EBLG / LGG - Fuel" at bounding box center [428, 213] width 29 height 4
click at [211, 7] on button "Refresh" at bounding box center [194, 5] width 31 height 8
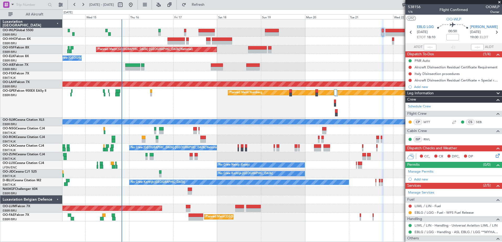
click at [161, 109] on div "Planned Maint Nurnberg No Crew [GEOGRAPHIC_DATA] (Brussels National)" at bounding box center [281, 103] width 439 height 29
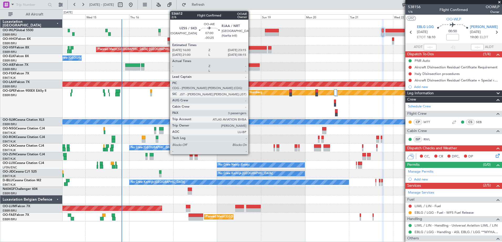
click at [250, 67] on div at bounding box center [252, 69] width 13 height 4
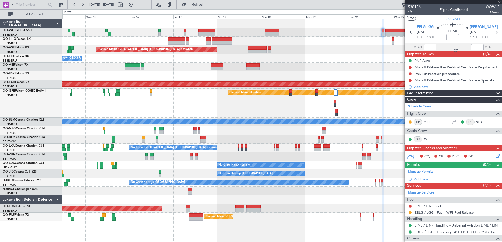
type input "-00:25"
type input "3"
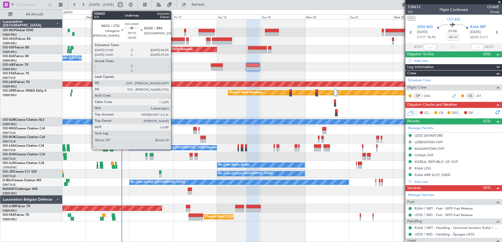
click at [173, 39] on div at bounding box center [175, 40] width 17 height 4
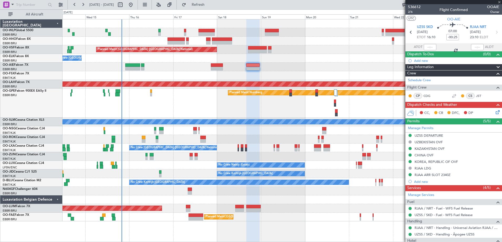
type input "-00:05"
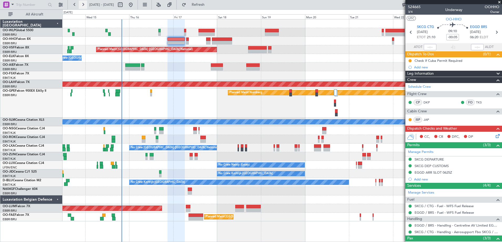
click at [83, 4] on button at bounding box center [83, 5] width 8 height 8
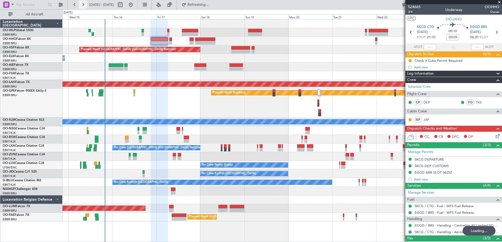
click at [83, 4] on button at bounding box center [83, 5] width 8 height 8
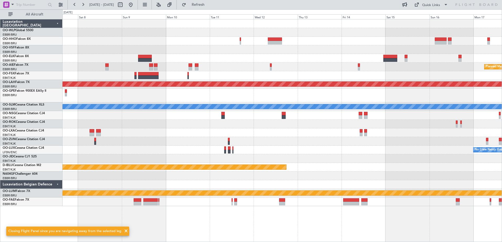
click at [456, 52] on div "Planned Maint [GEOGRAPHIC_DATA] ([GEOGRAPHIC_DATA]) Planned [GEOGRAPHIC_DATA][P…" at bounding box center [281, 112] width 439 height 187
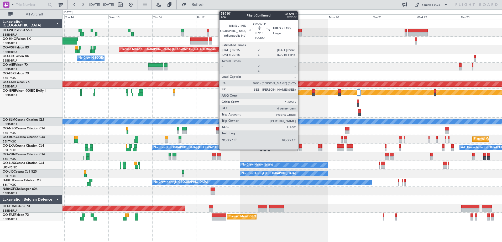
click at [297, 34] on div at bounding box center [295, 34] width 14 height 4
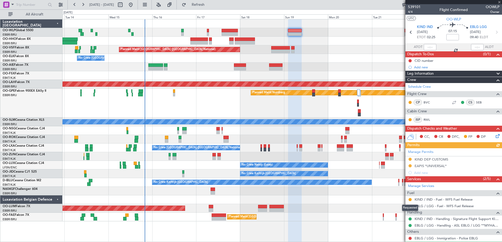
click at [409, 208] on div "Requested" at bounding box center [410, 208] width 16 height 7
click at [410, 206] on button at bounding box center [409, 206] width 3 height 3
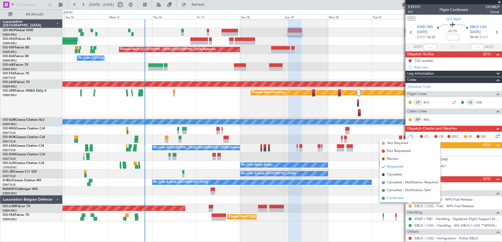
click at [398, 199] on span "Confirmed" at bounding box center [395, 198] width 16 height 5
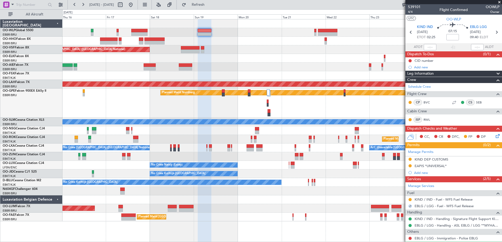
click at [246, 56] on div "No Crew [GEOGRAPHIC_DATA] ([GEOGRAPHIC_DATA] National)" at bounding box center [281, 58] width 439 height 9
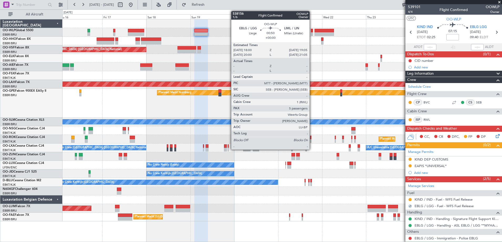
click at [312, 32] on div at bounding box center [312, 31] width 2 height 4
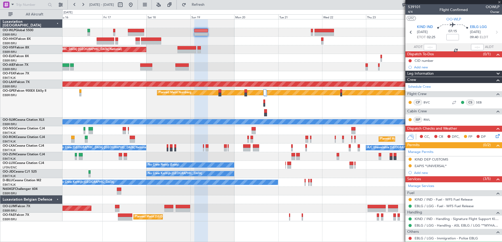
type input "5"
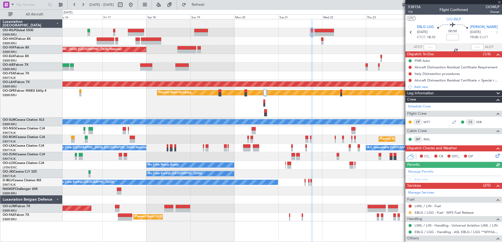
click at [410, 213] on button at bounding box center [409, 212] width 3 height 3
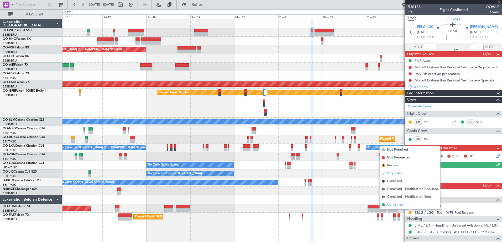
click at [398, 206] on span "Confirmed" at bounding box center [395, 204] width 16 height 5
